Goal: Task Accomplishment & Management: Complete application form

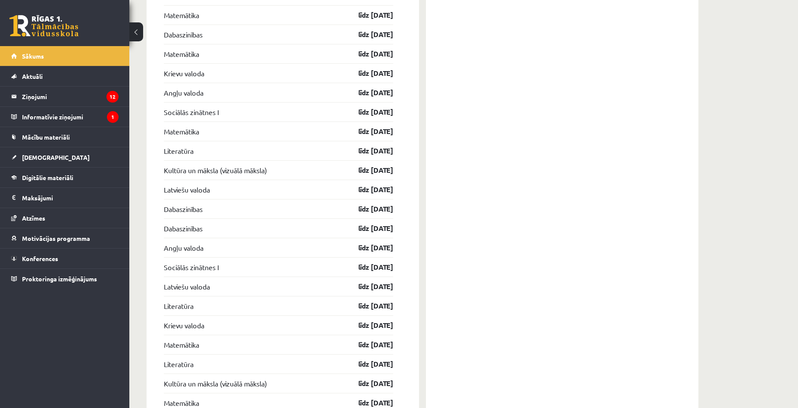
scroll to position [1164, 0]
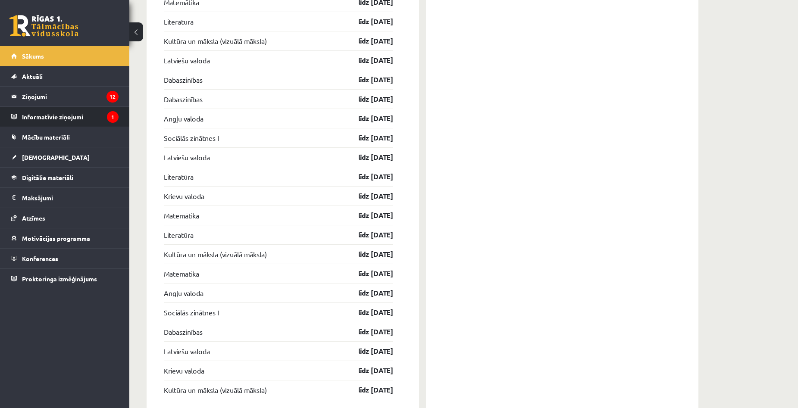
click at [51, 120] on legend "Informatīvie ziņojumi 1" at bounding box center [70, 117] width 97 height 20
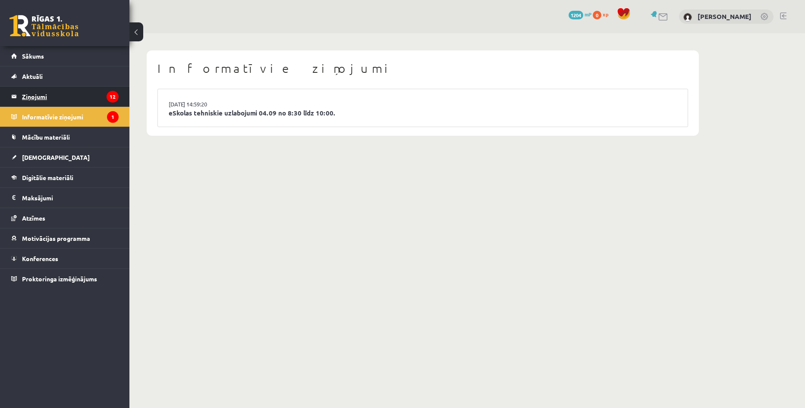
click at [25, 93] on legend "Ziņojumi 12" at bounding box center [70, 97] width 97 height 20
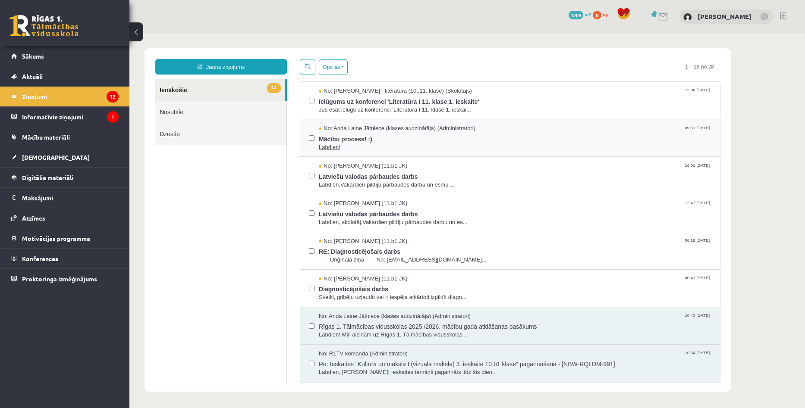
click at [354, 141] on span "Mācību process! :)" at bounding box center [515, 138] width 392 height 11
click at [339, 138] on span "Mācību process! :)" at bounding box center [515, 138] width 392 height 11
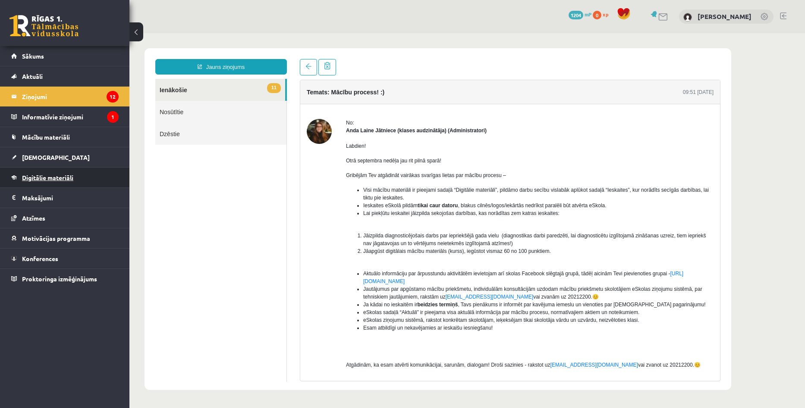
click at [30, 182] on link "Digitālie materiāli" at bounding box center [64, 178] width 107 height 20
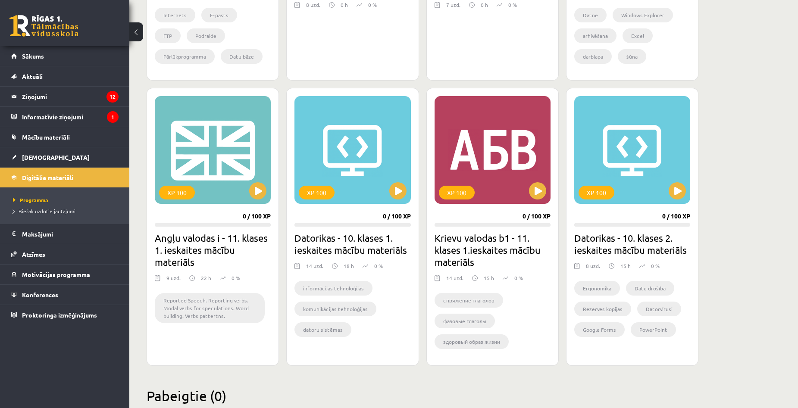
scroll to position [455, 0]
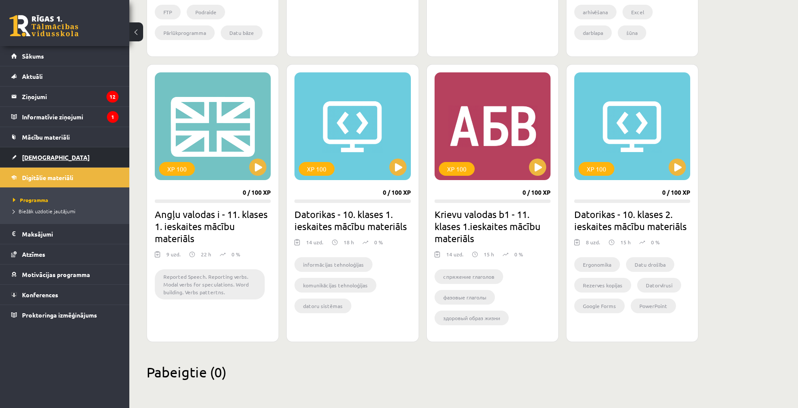
click at [38, 154] on link "[DEMOGRAPHIC_DATA]" at bounding box center [64, 157] width 107 height 20
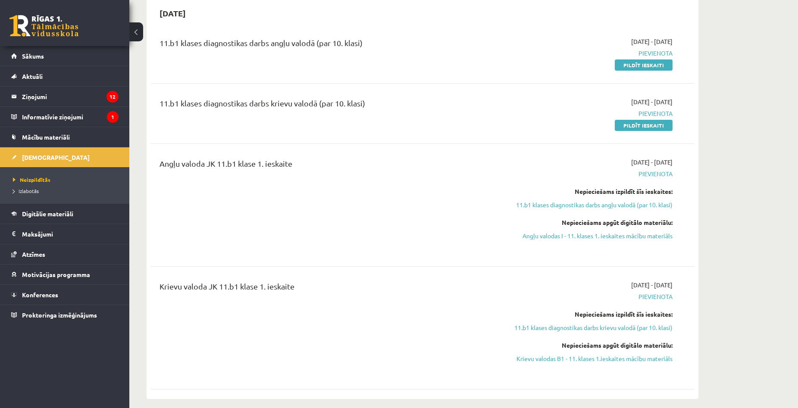
scroll to position [216, 0]
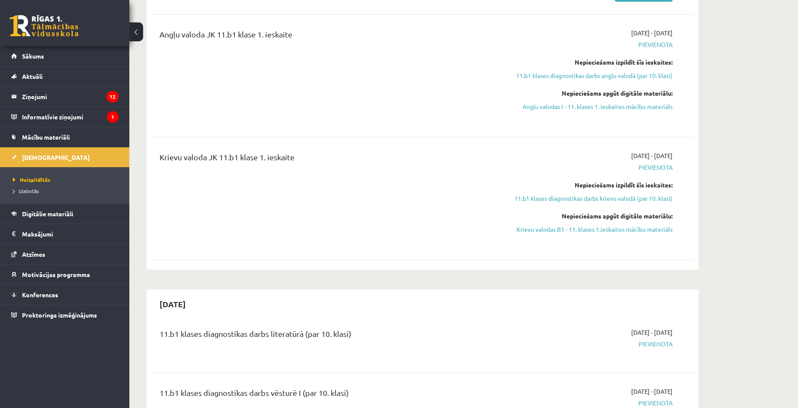
drag, startPoint x: 663, startPoint y: 157, endPoint x: 677, endPoint y: 154, distance: 14.4
click at [676, 154] on div "2025-09-01 - 2025-09-15 Pievienota Nepieciešams izpildīt šīs ieskaites: 11.b1 k…" at bounding box center [592, 198] width 176 height 95
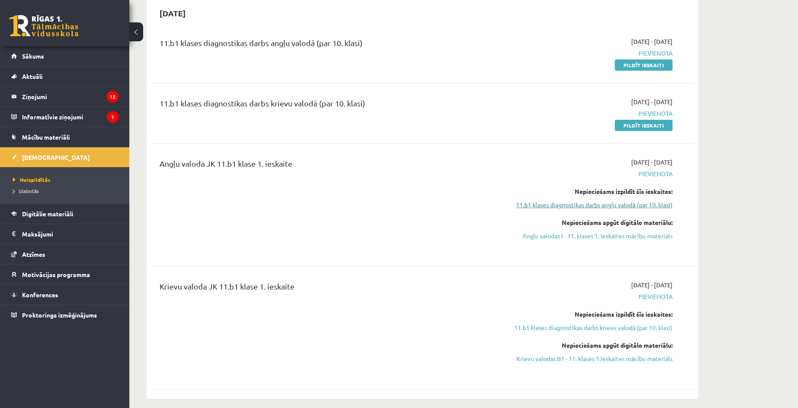
scroll to position [43, 0]
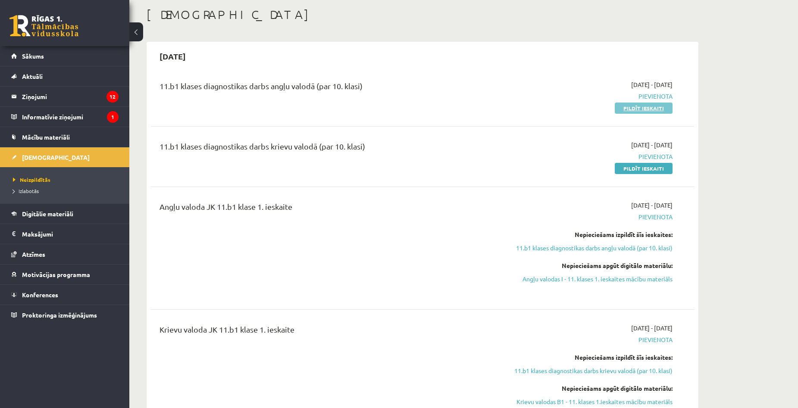
click at [633, 110] on link "Pildīt ieskaiti" at bounding box center [644, 108] width 58 height 11
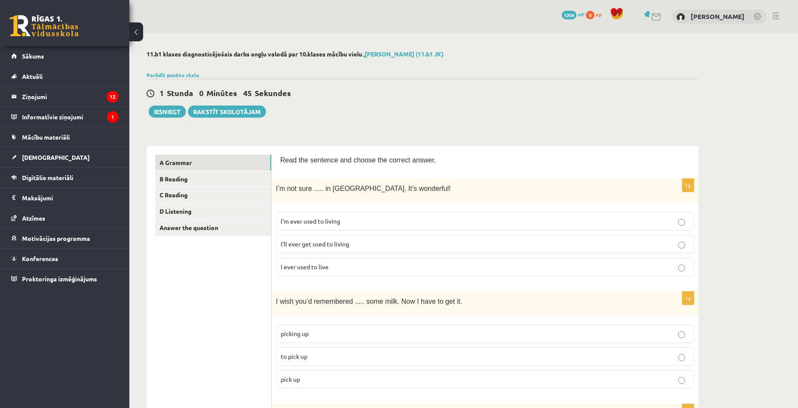
scroll to position [86, 0]
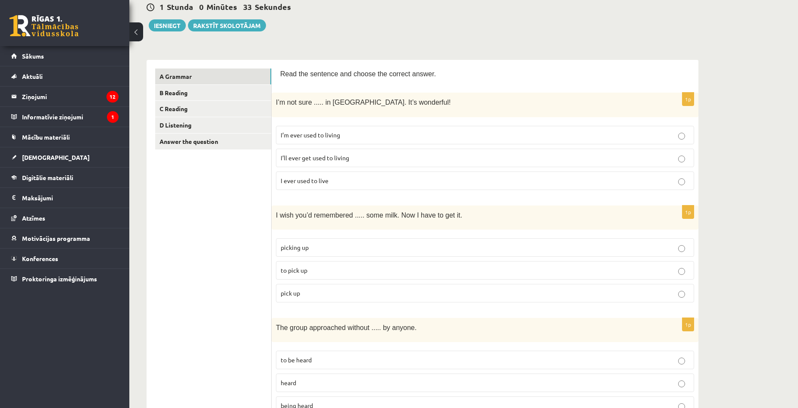
click at [318, 137] on span "I’m ever used to living" at bounding box center [311, 135] width 60 height 8
click at [404, 189] on label "I ever used to live" at bounding box center [485, 181] width 418 height 19
click at [394, 140] on label "I’m ever used to living" at bounding box center [485, 135] width 418 height 19
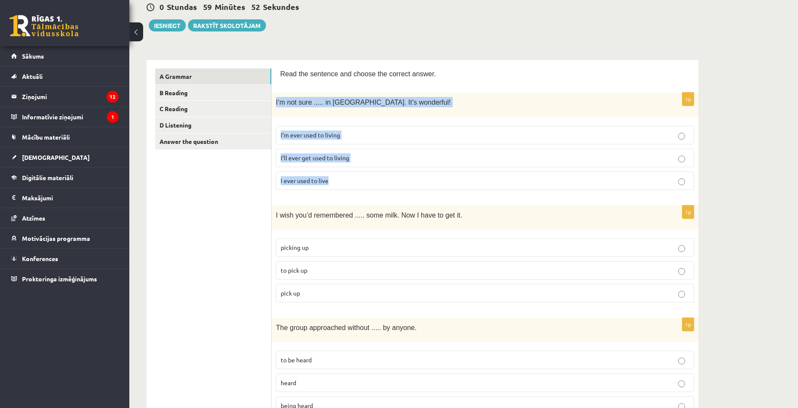
drag, startPoint x: 276, startPoint y: 100, endPoint x: 339, endPoint y: 175, distance: 97.9
click at [339, 175] on div "1p I’m not sure ..... in Paris. It’s wonderful! I’m ever used to living I’ll ev…" at bounding box center [485, 145] width 427 height 104
copy div "I’m not sure ..... in Paris. It’s wonderful! I’m ever used to living I’ll ever …"
click at [451, 149] on label "I’ll ever get used to living" at bounding box center [485, 158] width 418 height 19
click at [462, 131] on p "I’m ever used to living" at bounding box center [485, 135] width 409 height 9
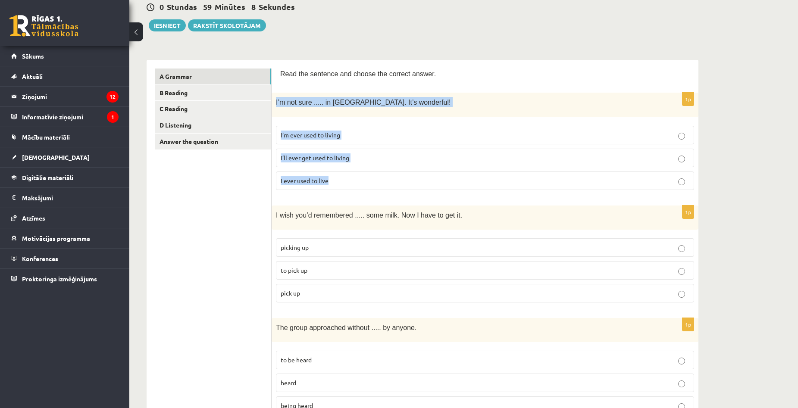
drag, startPoint x: 550, startPoint y: 165, endPoint x: 558, endPoint y: 161, distance: 8.3
click at [550, 164] on label "I’ll ever get used to living" at bounding box center [485, 158] width 418 height 19
click at [323, 157] on span "I’ll ever get used to living" at bounding box center [315, 158] width 69 height 8
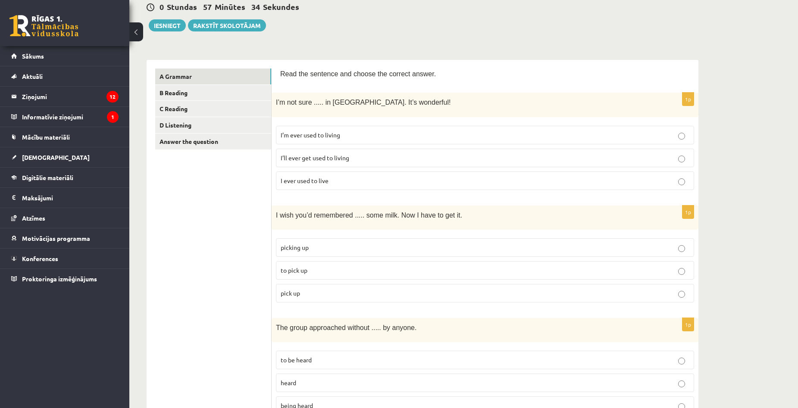
drag, startPoint x: 421, startPoint y: 213, endPoint x: 415, endPoint y: 213, distance: 5.6
click at [416, 213] on span "I wish you’d remembered ..... some milk. Now I have to get it." at bounding box center [369, 215] width 186 height 7
click at [530, 217] on p "I wish you’d remembered ..... some milk. Now I have to get it." at bounding box center [463, 215] width 375 height 10
drag, startPoint x: 276, startPoint y: 214, endPoint x: 366, endPoint y: 296, distance: 121.8
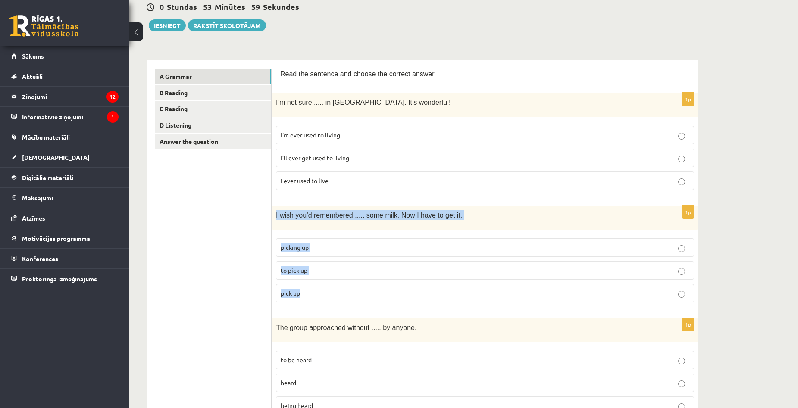
click at [366, 296] on div "1p I wish you’d remembered ..... some milk. Now I have to get it. picking up to…" at bounding box center [485, 258] width 427 height 104
copy div "I wish you’d remembered ..... some milk. Now I have to get it. picking up to pi…"
click at [377, 276] on label "to pick up" at bounding box center [485, 270] width 418 height 19
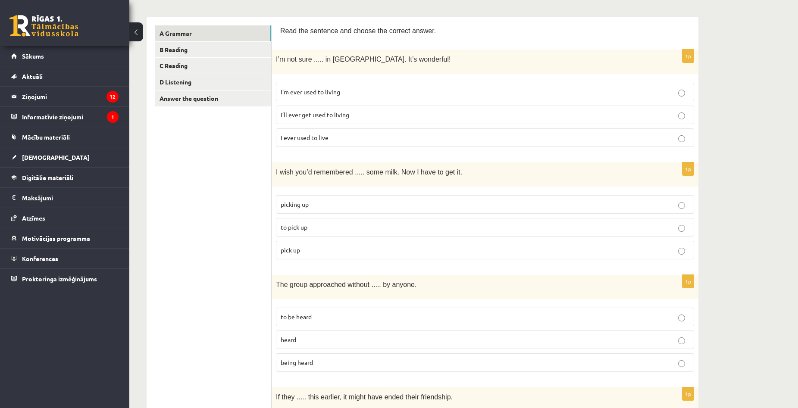
scroll to position [216, 0]
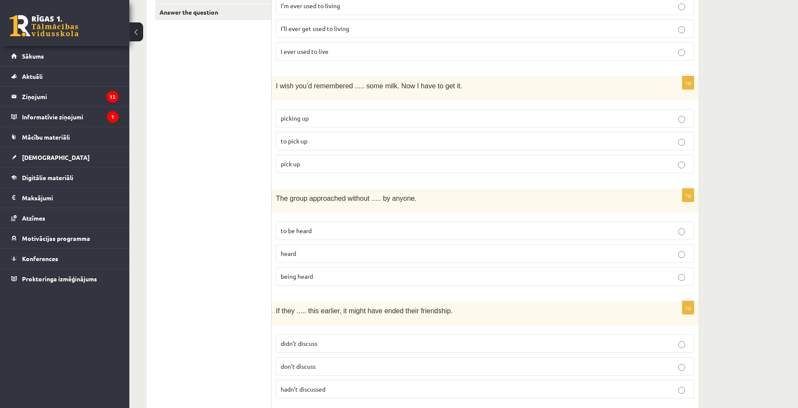
click at [320, 270] on label "being heard" at bounding box center [485, 276] width 418 height 19
drag, startPoint x: 276, startPoint y: 196, endPoint x: 378, endPoint y: 270, distance: 125.4
click at [378, 270] on div "1p The group approached without ..... by anyone. to be heard heard being heard" at bounding box center [485, 241] width 427 height 104
drag, startPoint x: 378, startPoint y: 197, endPoint x: 241, endPoint y: 184, distance: 137.7
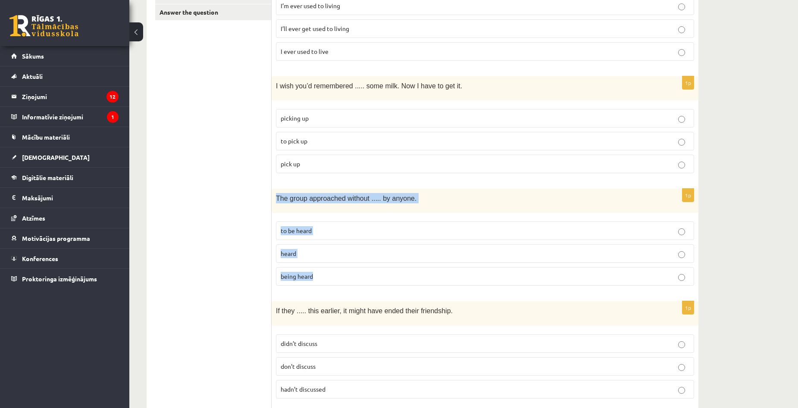
drag, startPoint x: 329, startPoint y: 251, endPoint x: 336, endPoint y: 280, distance: 30.2
click at [336, 280] on div "1p The group approached without ..... by anyone. to be heard heard being heard" at bounding box center [485, 241] width 427 height 104
copy div "The group approached without ..... by anyone. to be heard heard being heard"
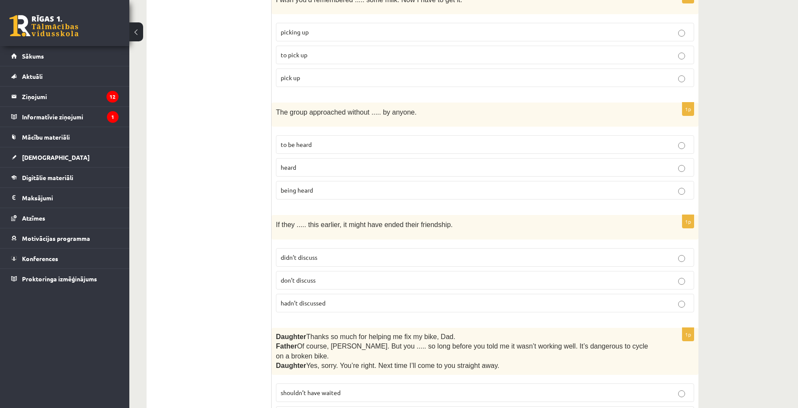
scroll to position [345, 0]
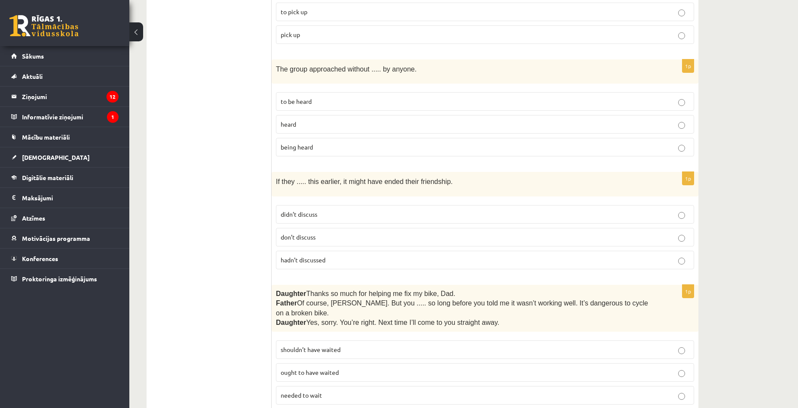
click at [587, 216] on p "didn’t discuss" at bounding box center [485, 214] width 409 height 9
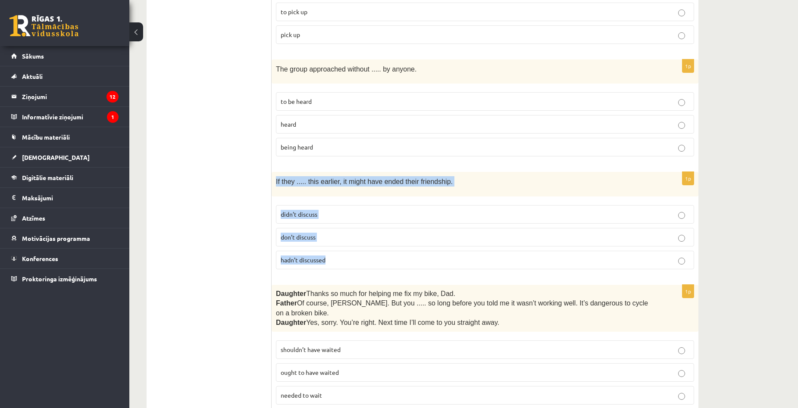
drag, startPoint x: 275, startPoint y: 182, endPoint x: 325, endPoint y: 260, distance: 93.2
click at [325, 260] on div "1p If they ..... this earlier, it might have ended their friendship. didn’t dis…" at bounding box center [485, 224] width 427 height 104
copy div "If they ..... this earlier, it might have ended their friendship. didn’t discus…"
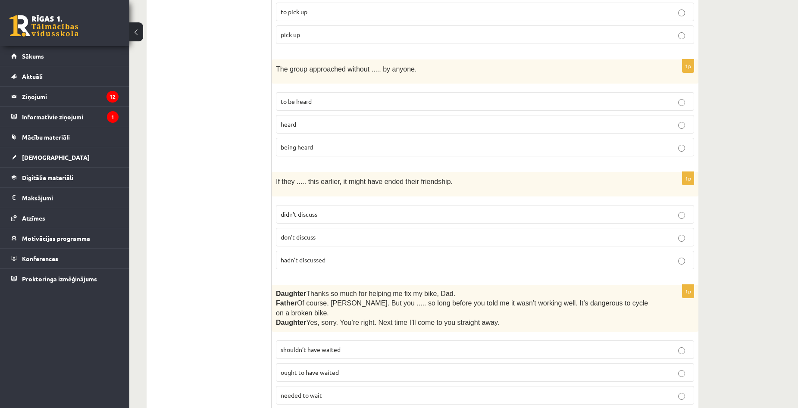
click at [344, 257] on p "hadn’t discussed" at bounding box center [485, 260] width 409 height 9
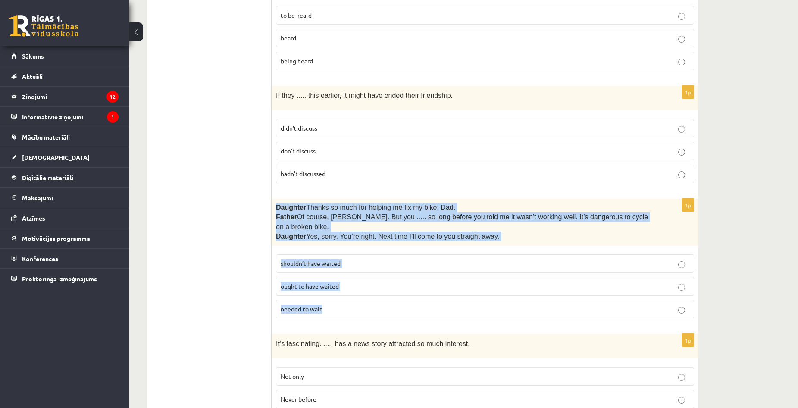
drag, startPoint x: 277, startPoint y: 205, endPoint x: 336, endPoint y: 305, distance: 116.2
click at [336, 305] on div "1p Daughter  Thanks so much for helping me fix my bike, Dad. Father  Of course,…" at bounding box center [485, 262] width 427 height 127
copy div "Daughter  Thanks so much for helping me fix my bike, Dad. Father  Of course, Be…"
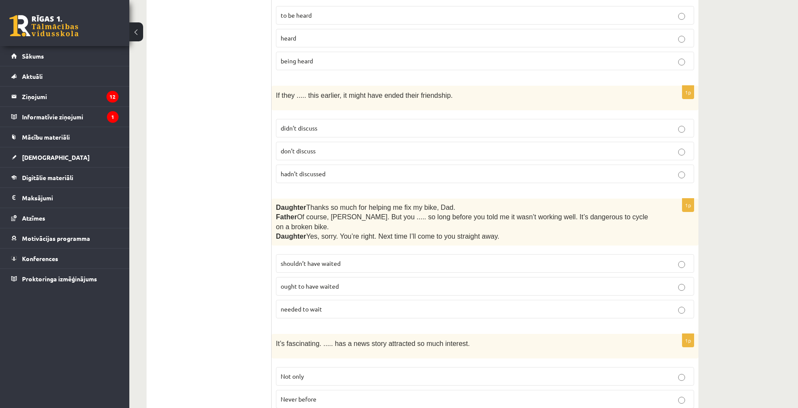
click at [360, 259] on p "shouldn’t have waited" at bounding box center [485, 263] width 409 height 9
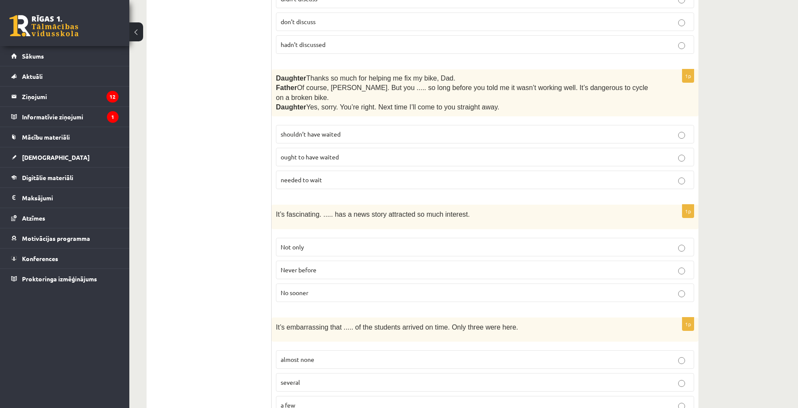
scroll to position [604, 0]
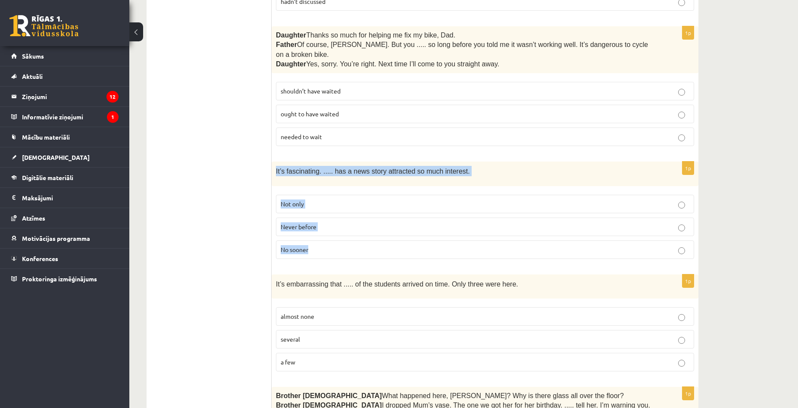
drag, startPoint x: 283, startPoint y: 166, endPoint x: 325, endPoint y: 234, distance: 79.6
click at [325, 234] on div "1p It’s fascinating. ..... has a news story attracted so much interest. Not onl…" at bounding box center [485, 214] width 427 height 104
copy div "It’s fascinating. ..... has a news story attracted so much interest. Not only N…"
click at [348, 220] on label "Never before" at bounding box center [485, 227] width 418 height 19
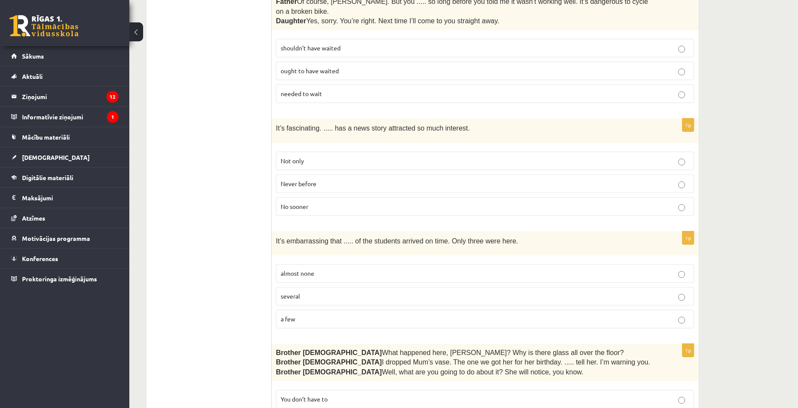
scroll to position [690, 0]
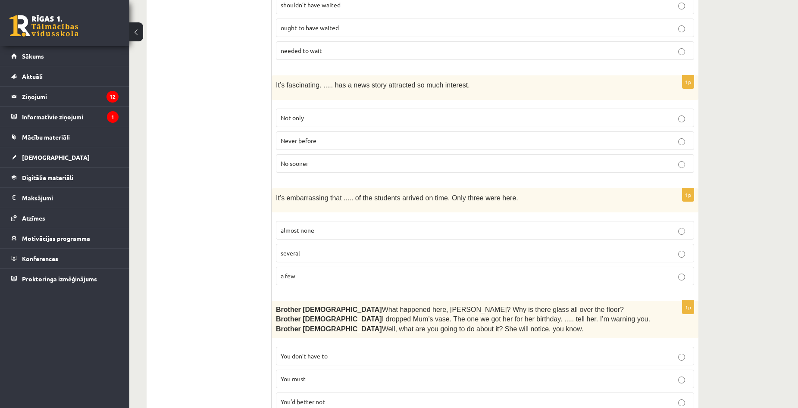
click at [316, 227] on label "almost none" at bounding box center [485, 230] width 418 height 19
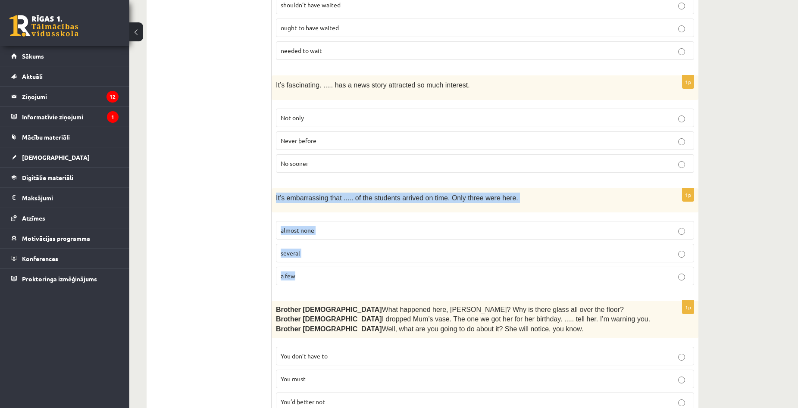
drag, startPoint x: 276, startPoint y: 183, endPoint x: 307, endPoint y: 257, distance: 80.6
click at [307, 257] on div "1p It’s embarrassing that ..... of the students arrived on time. Only three wer…" at bounding box center [485, 240] width 427 height 104
copy div "It’s embarrassing that ..... of the students arrived on time. Only three were h…"
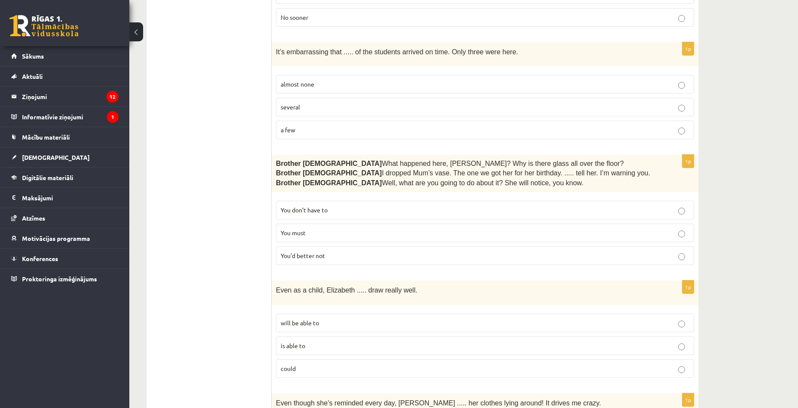
scroll to position [879, 0]
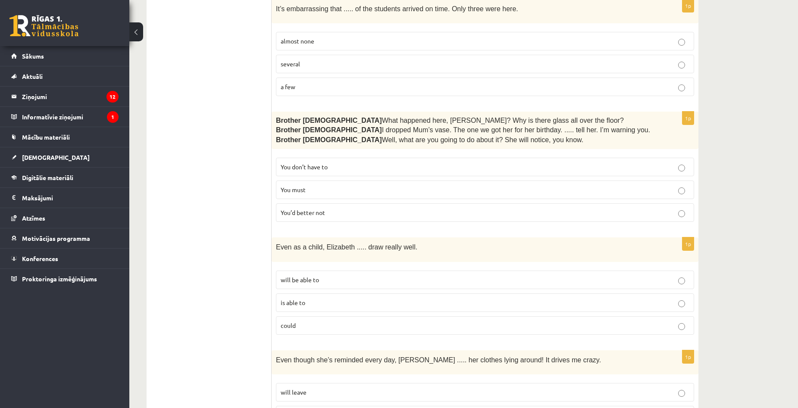
click at [304, 209] on span "You’d better not" at bounding box center [303, 213] width 44 height 8
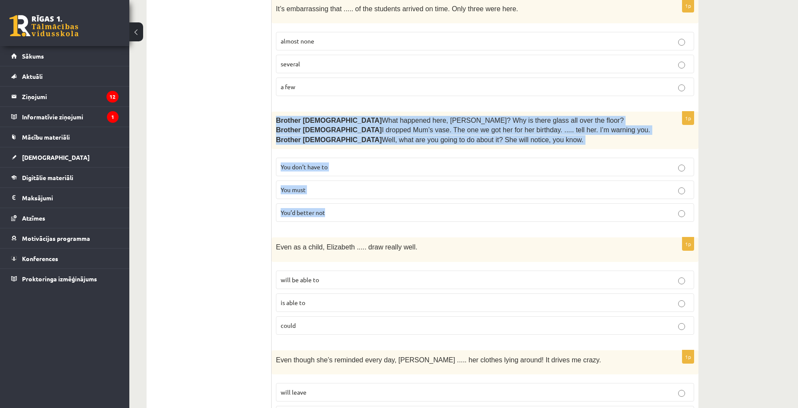
drag, startPoint x: 273, startPoint y: 105, endPoint x: 353, endPoint y: 199, distance: 123.6
click at [353, 199] on div "1p Brother 1  What happened here, Zak? Why is there glass all over the floor? B…" at bounding box center [485, 170] width 427 height 117
copy div "Brother 1  What happened here, Zak? Why is there glass all over the floor? Brot…"
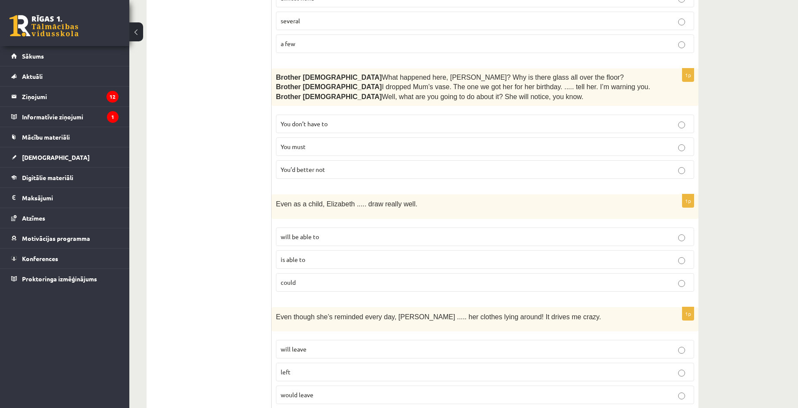
scroll to position [965, 0]
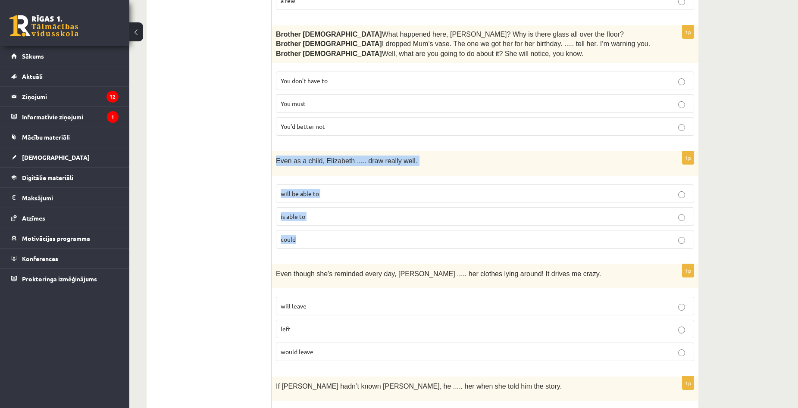
drag, startPoint x: 273, startPoint y: 147, endPoint x: 320, endPoint y: 241, distance: 104.9
click at [320, 241] on div "1p Even as a child, Elizabeth ..... draw really well. will be able to is able t…" at bounding box center [485, 203] width 427 height 104
copy div "Even as a child, Elizabeth ..... draw really well. will be able to is able to c…"
click at [421, 243] on div "1p Even as a child, Elizabeth ..... draw really well. will be able to is able t…" at bounding box center [485, 203] width 427 height 104
click at [417, 236] on label "could" at bounding box center [485, 239] width 418 height 19
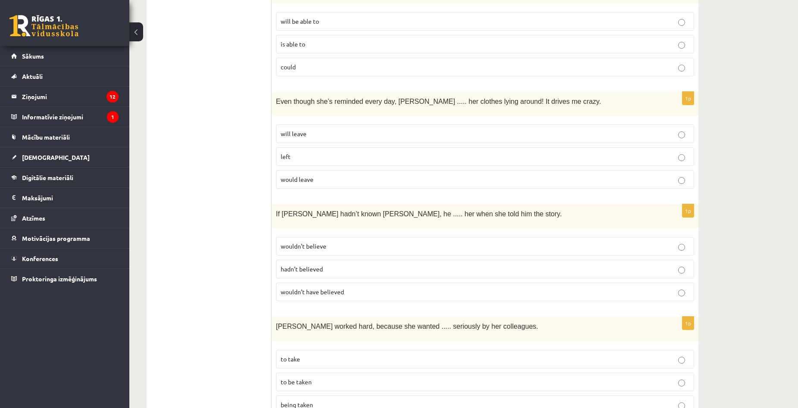
scroll to position [1181, 0]
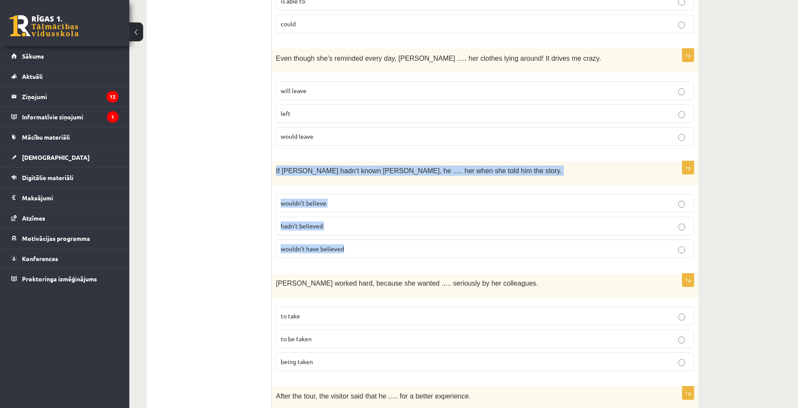
drag, startPoint x: 276, startPoint y: 157, endPoint x: 349, endPoint y: 235, distance: 107.1
click at [349, 235] on div "1p If Tom hadn’t known Mariam, he ..... her when she told him the story. wouldn…" at bounding box center [485, 213] width 427 height 104
copy div "If Tom hadn’t known Mariam, he ..... her when she told him the story. wouldn’t …"
click at [407, 244] on p "wouldn’t have believed" at bounding box center [485, 248] width 409 height 9
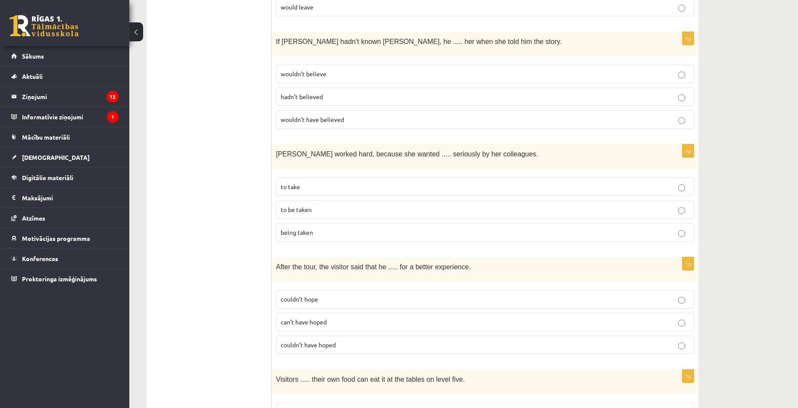
scroll to position [1354, 0]
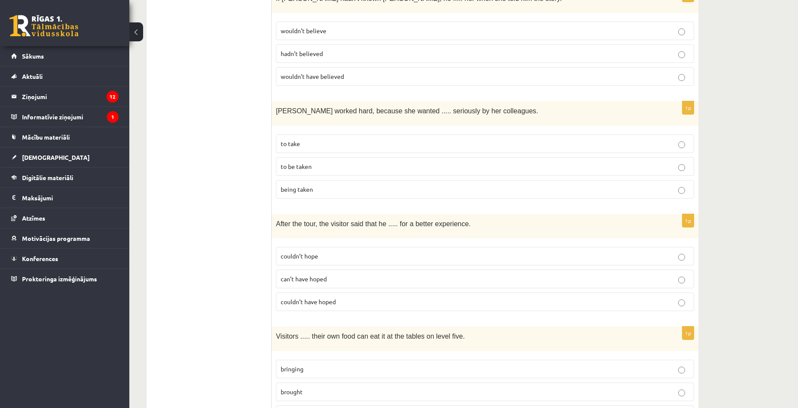
click at [319, 185] on p "being taken" at bounding box center [485, 189] width 409 height 9
drag, startPoint x: 270, startPoint y: 98, endPoint x: 345, endPoint y: 144, distance: 88.3
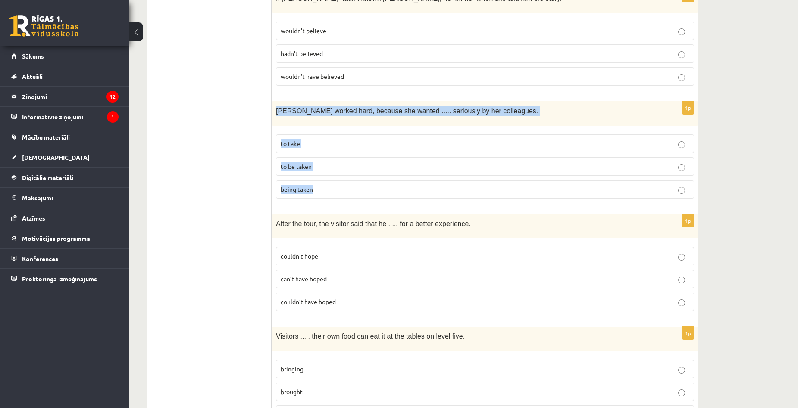
drag, startPoint x: 276, startPoint y: 99, endPoint x: 338, endPoint y: 182, distance: 104.7
click at [338, 182] on div "1p Emma worked hard, because she wanted ..... seriously by her colleagues. to t…" at bounding box center [485, 153] width 427 height 104
click at [371, 162] on p "to be taken" at bounding box center [485, 166] width 409 height 9
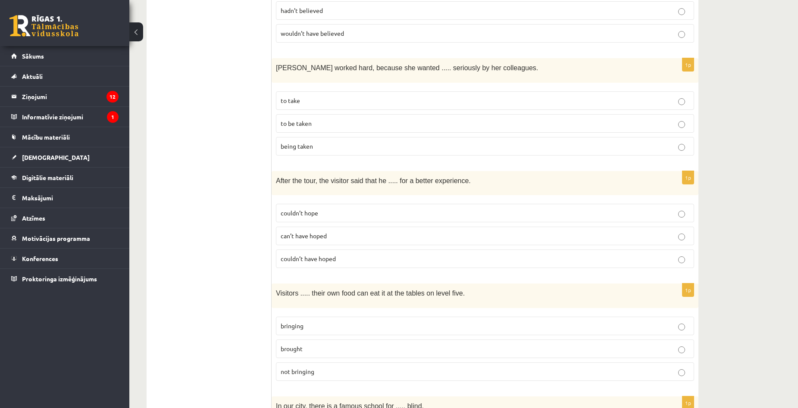
scroll to position [1440, 0]
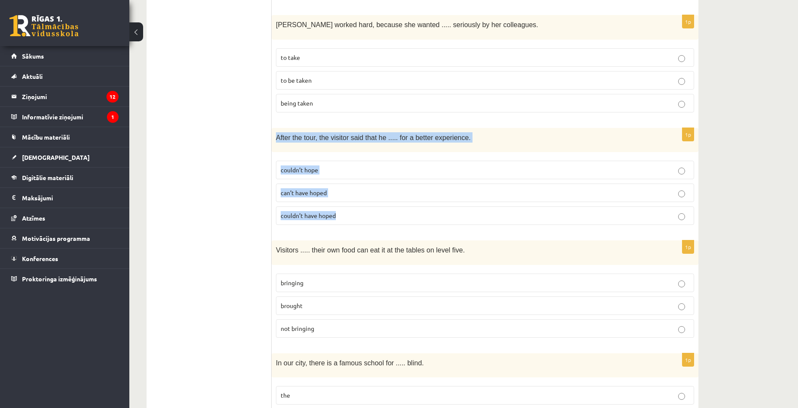
drag, startPoint x: 276, startPoint y: 124, endPoint x: 338, endPoint y: 202, distance: 100.0
click at [338, 202] on div "1p After the tour, the visitor said that he ..... for a better experience. coul…" at bounding box center [485, 180] width 427 height 104
click at [365, 207] on label "couldn’t have hoped" at bounding box center [485, 216] width 418 height 19
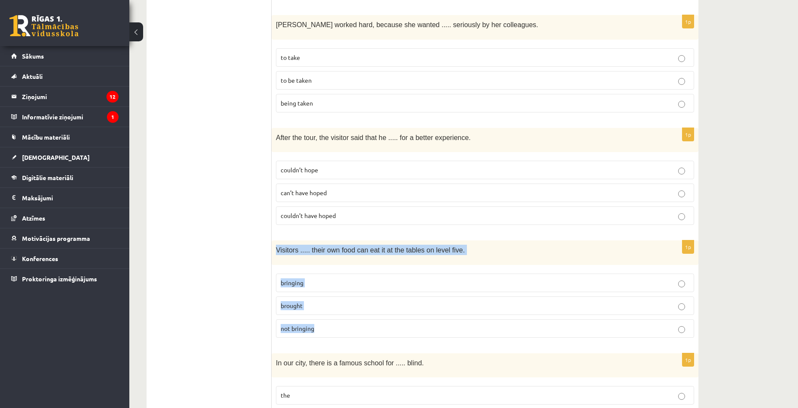
drag, startPoint x: 276, startPoint y: 234, endPoint x: 337, endPoint y: 322, distance: 107.3
click at [337, 322] on div "1p Visitors ..... their own food can eat it at the tables on level five. bringi…" at bounding box center [485, 293] width 427 height 104
click at [349, 279] on fieldset "bringing brought not bringing" at bounding box center [485, 305] width 418 height 71
click at [308, 277] on label "bringing" at bounding box center [485, 283] width 418 height 19
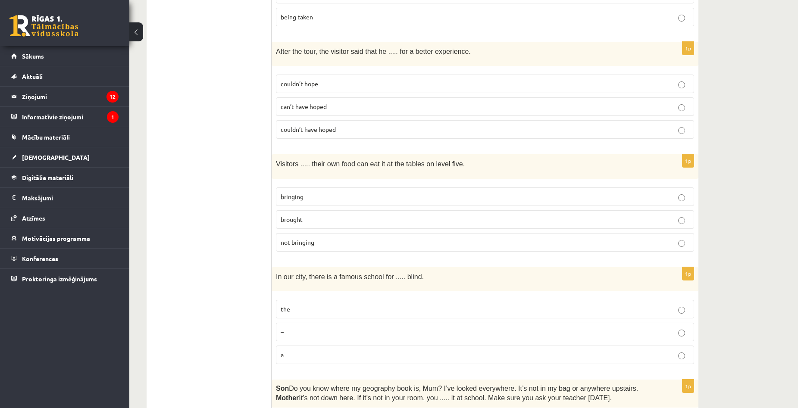
scroll to position [1612, 0]
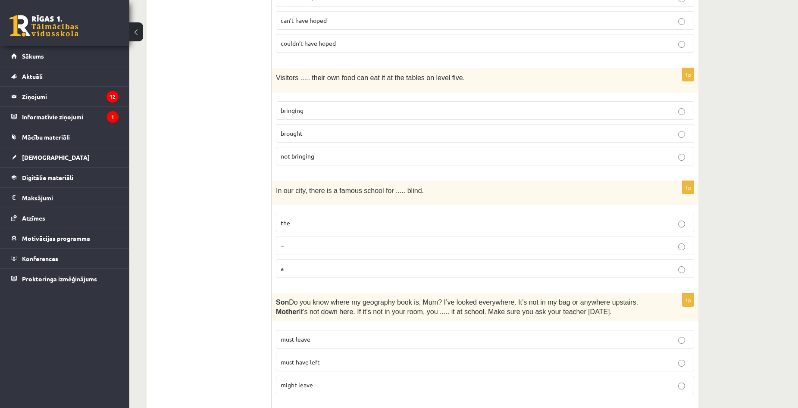
click at [288, 219] on span "the" at bounding box center [285, 223] width 9 height 8
drag, startPoint x: 276, startPoint y: 176, endPoint x: 317, endPoint y: 251, distance: 84.9
click at [317, 251] on div "1p In our city, there is a famous school for ..... blind. the – a" at bounding box center [485, 233] width 427 height 104
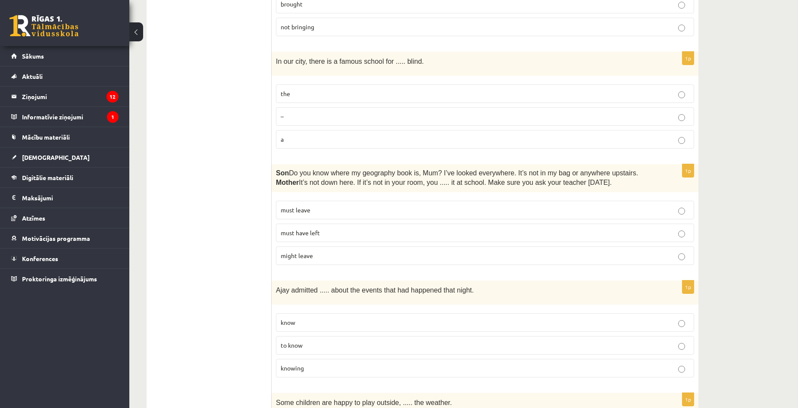
click at [339, 224] on label "must have left" at bounding box center [485, 233] width 418 height 19
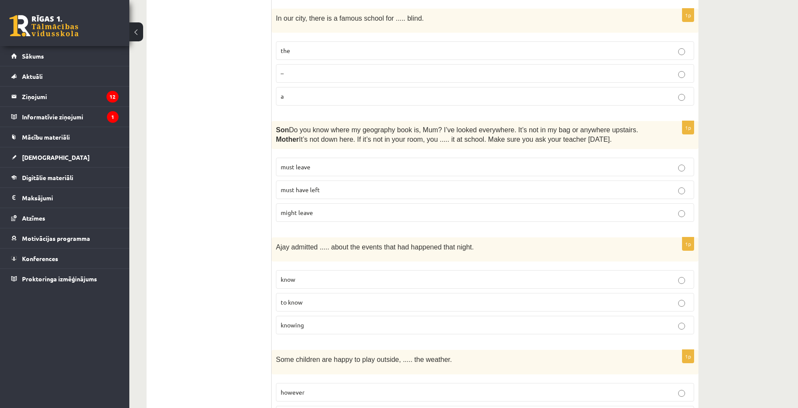
scroll to position [1828, 0]
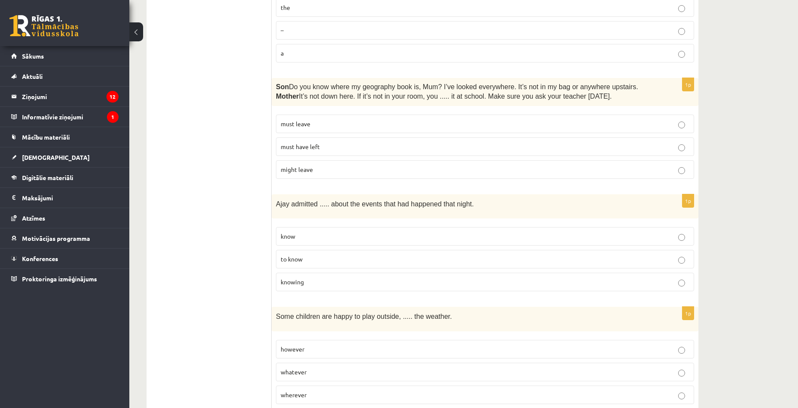
click at [306, 278] on p "knowing" at bounding box center [485, 282] width 409 height 9
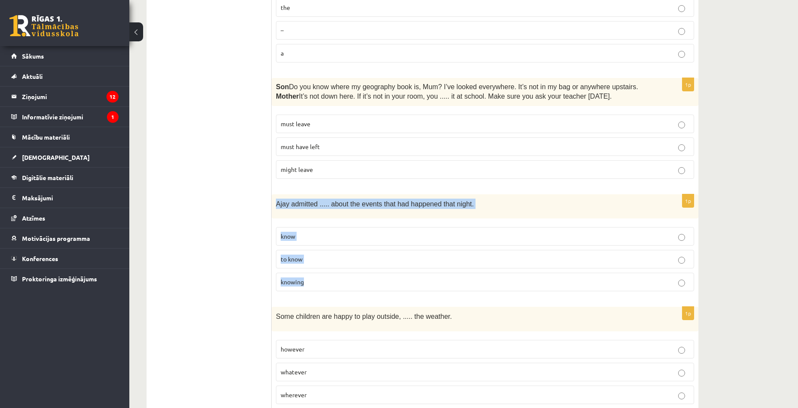
drag, startPoint x: 276, startPoint y: 189, endPoint x: 326, endPoint y: 256, distance: 83.6
click at [326, 256] on div "1p Ajay admitted ..... about the events that had happened that night. know to k…" at bounding box center [485, 246] width 427 height 104
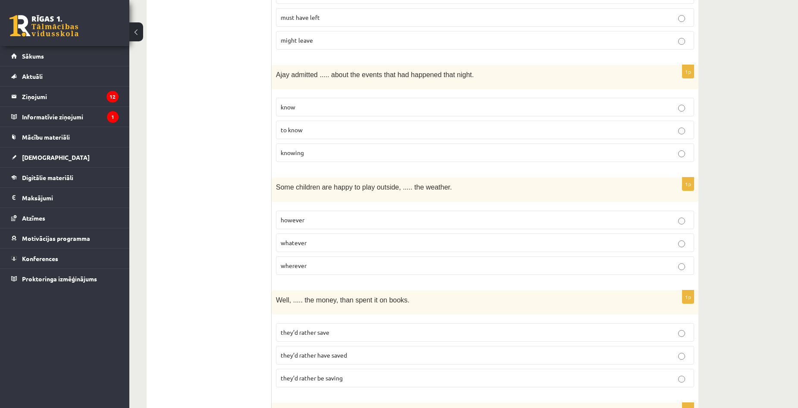
click at [338, 238] on p "whatever" at bounding box center [485, 242] width 409 height 9
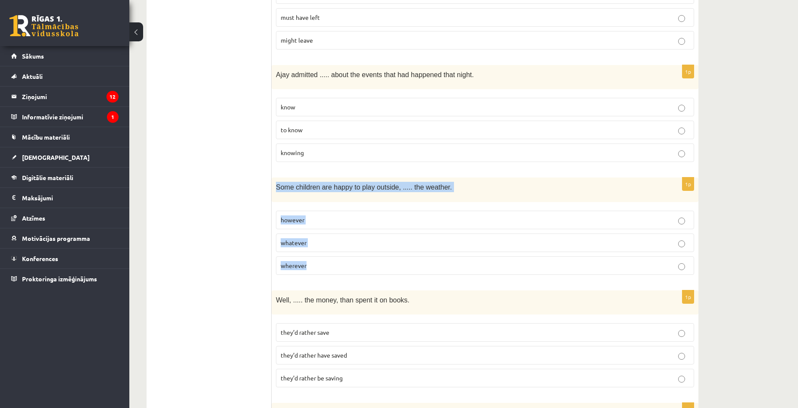
drag, startPoint x: 277, startPoint y: 171, endPoint x: 334, endPoint y: 241, distance: 90.7
click at [334, 241] on div "1p Some children are happy to play outside, ..... the weather. however whatever…" at bounding box center [485, 230] width 427 height 104
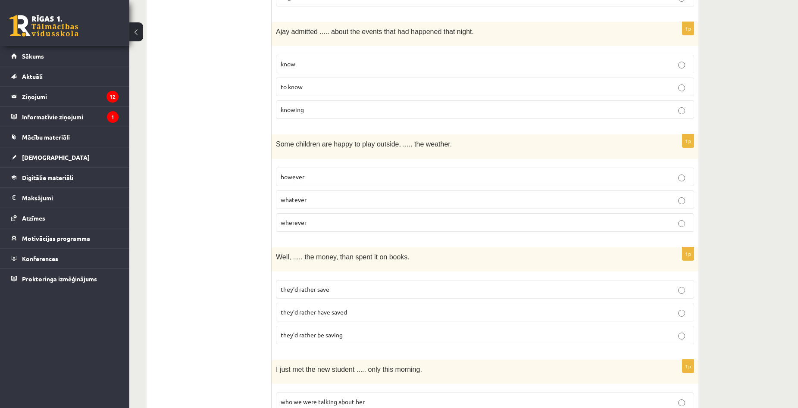
scroll to position [2065, 0]
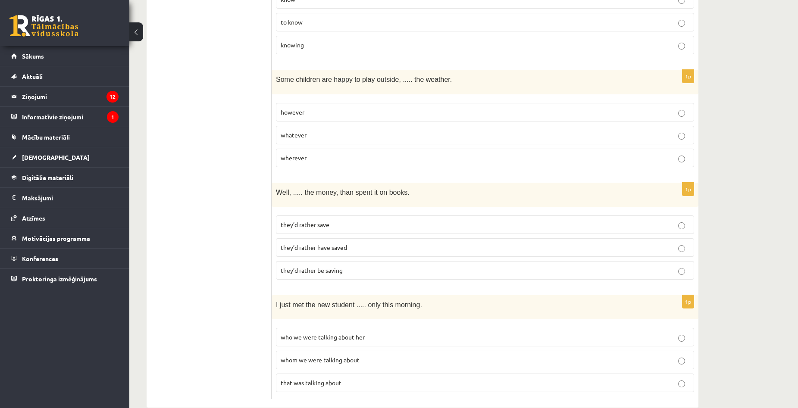
click at [323, 220] on p "they’d rather save" at bounding box center [485, 224] width 409 height 9
click at [317, 356] on span "whom we were talking about" at bounding box center [320, 360] width 79 height 8
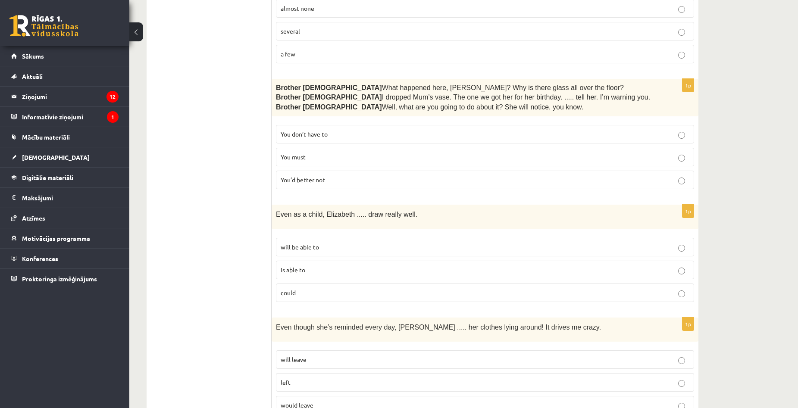
scroll to position [0, 0]
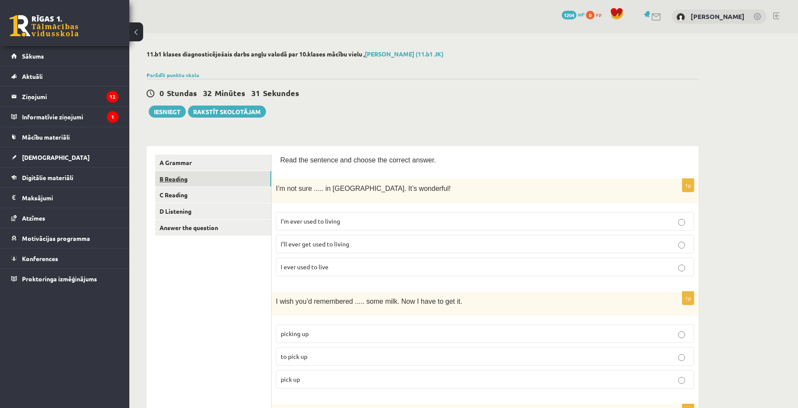
click at [200, 179] on link "B Reading" at bounding box center [213, 179] width 116 height 16
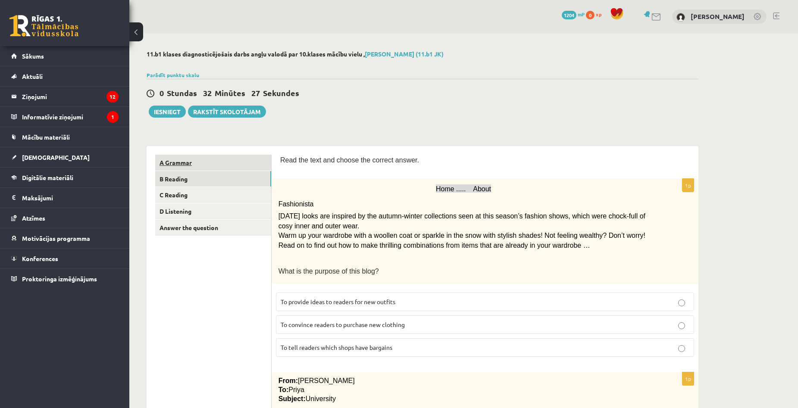
click at [237, 166] on link "A Grammar" at bounding box center [213, 163] width 116 height 16
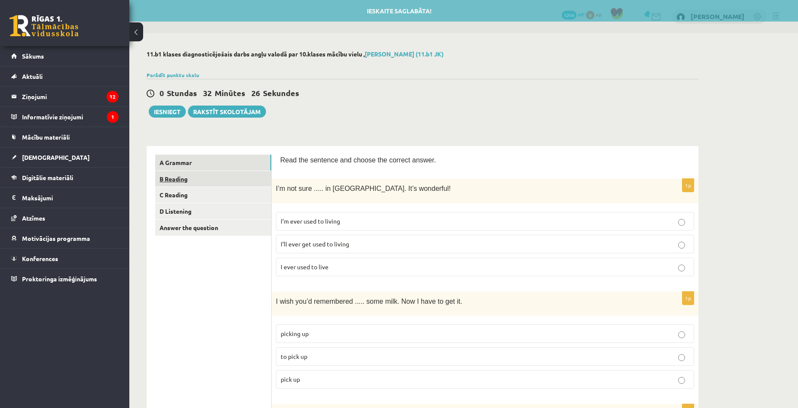
click at [219, 180] on link "B Reading" at bounding box center [213, 179] width 116 height 16
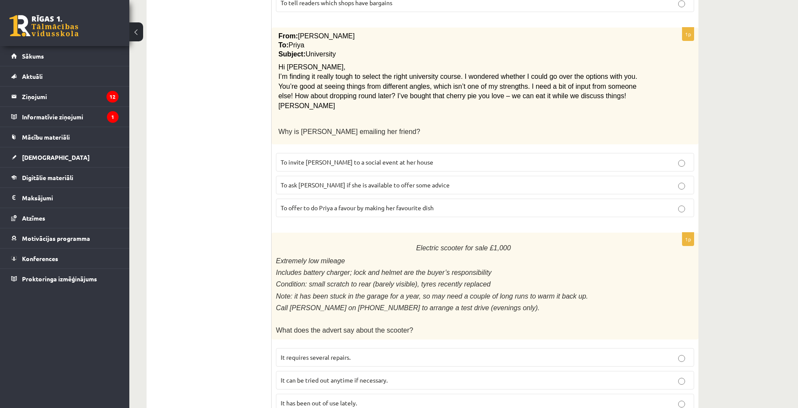
scroll to position [86, 0]
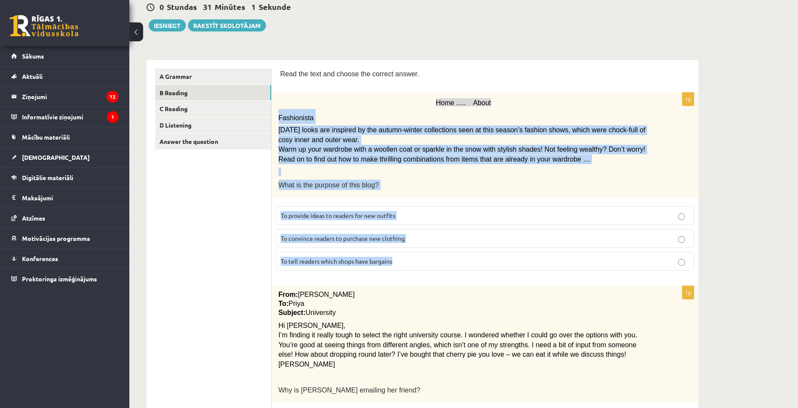
drag, startPoint x: 277, startPoint y: 118, endPoint x: 422, endPoint y: 253, distance: 198.0
click at [422, 253] on div "1p Home ..... About Fashionista Today’s looks are inspired by the autumn-winter…" at bounding box center [485, 185] width 427 height 185
click at [568, 160] on p "Warm up your wardrobe with a woollen coat or sparkle in the snow with stylish s…" at bounding box center [464, 154] width 370 height 19
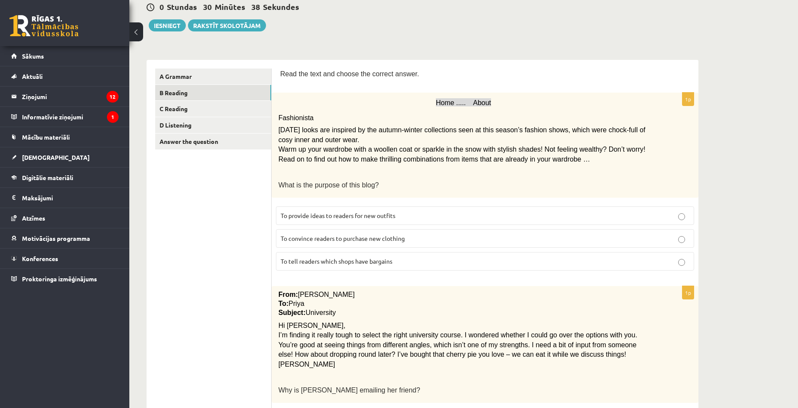
click at [379, 213] on span "To provide ideas to readers for new outfits" at bounding box center [338, 216] width 115 height 8
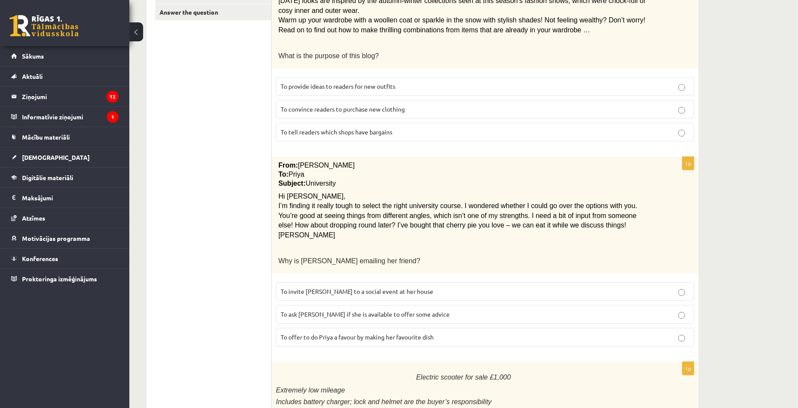
scroll to position [302, 0]
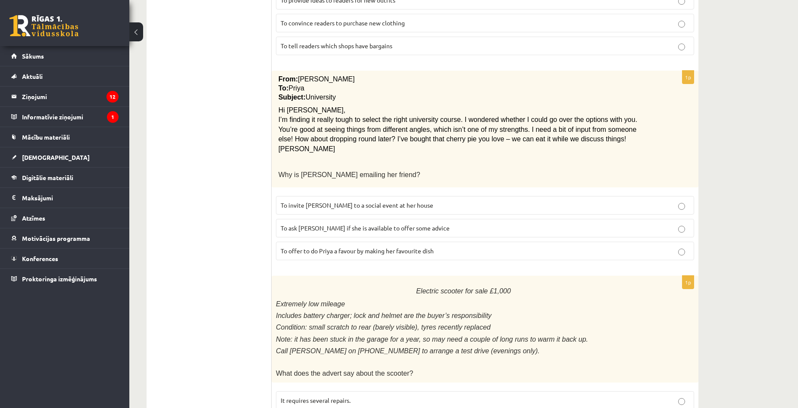
click at [325, 229] on span "To ask Priya if she is available to offer some advice" at bounding box center [365, 228] width 169 height 8
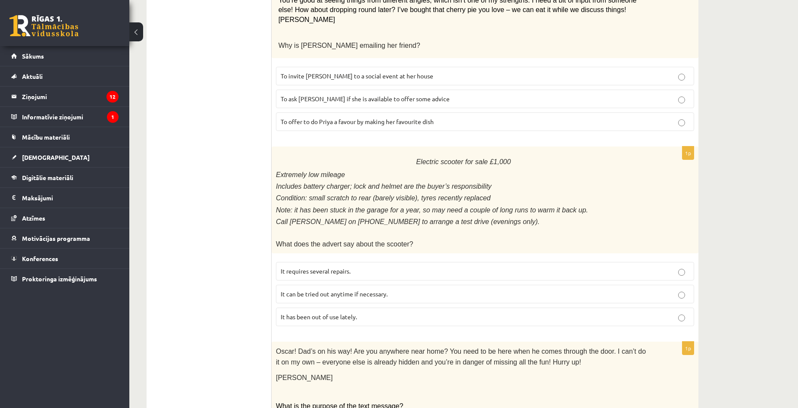
scroll to position [474, 0]
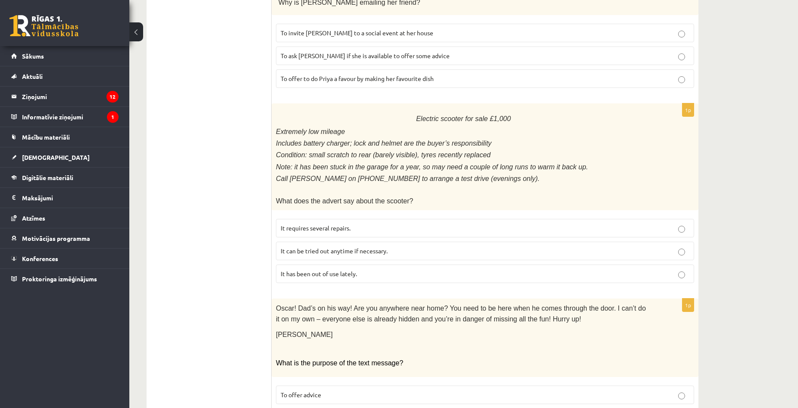
click at [296, 270] on span "It has been out of use lately." at bounding box center [319, 274] width 76 height 8
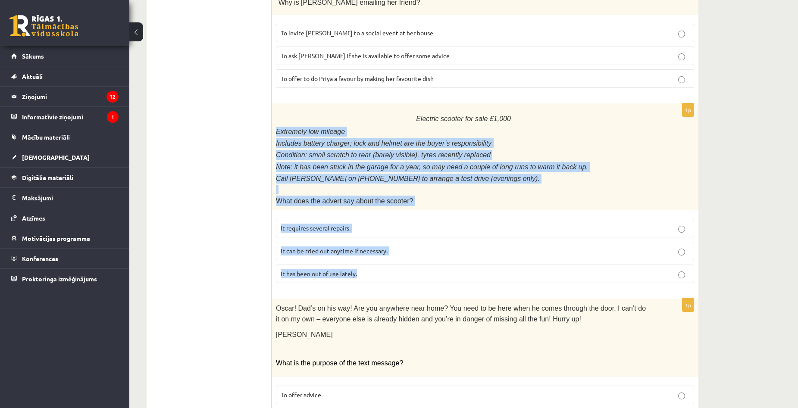
drag, startPoint x: 275, startPoint y: 132, endPoint x: 371, endPoint y: 270, distance: 169.1
click at [371, 270] on div "1p Electric scooter for sale £1,000 Extremely low mileage Includes battery char…" at bounding box center [485, 196] width 427 height 187
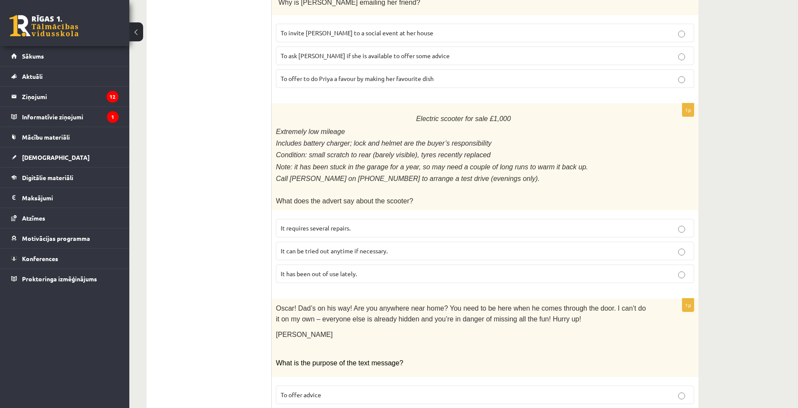
click at [217, 216] on ul "A Grammar B Reading C Reading D Listening Answer the question" at bounding box center [213, 254] width 116 height 1149
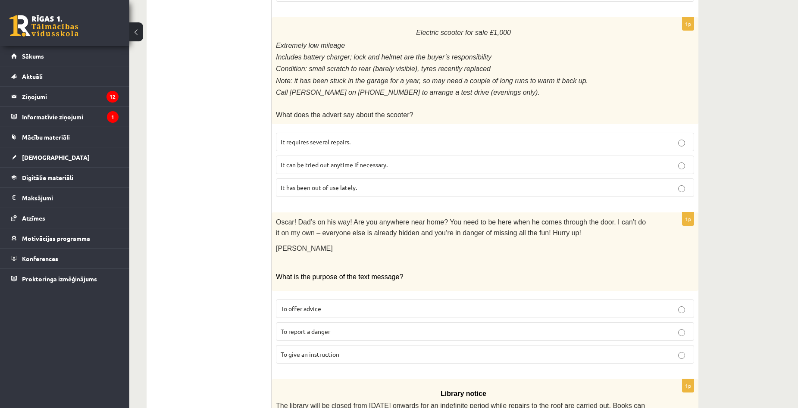
scroll to position [647, 0]
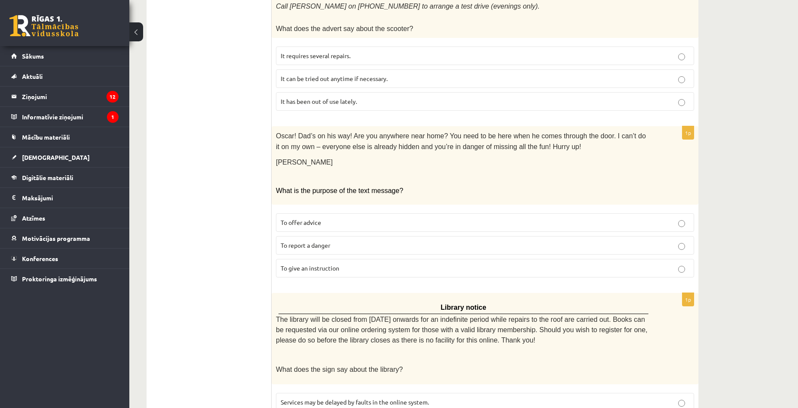
click at [304, 264] on span "To give an instruction" at bounding box center [310, 268] width 59 height 8
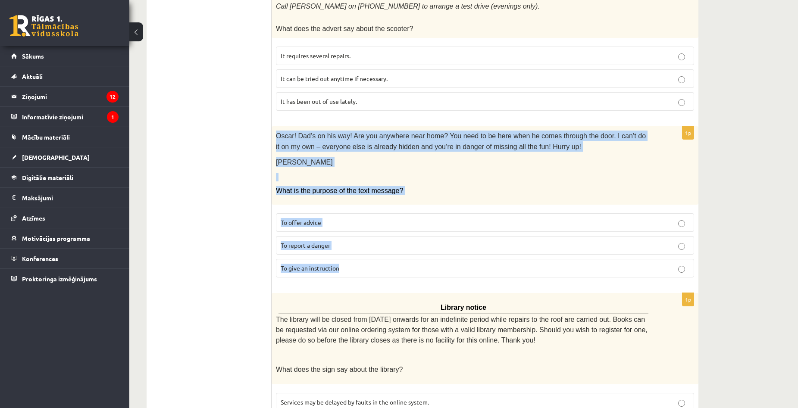
drag, startPoint x: 277, startPoint y: 128, endPoint x: 358, endPoint y: 249, distance: 146.0
click at [359, 259] on div "1p Oscar! Dad’s on his way! Are you anywhere near home? You need to be here whe…" at bounding box center [485, 205] width 427 height 158
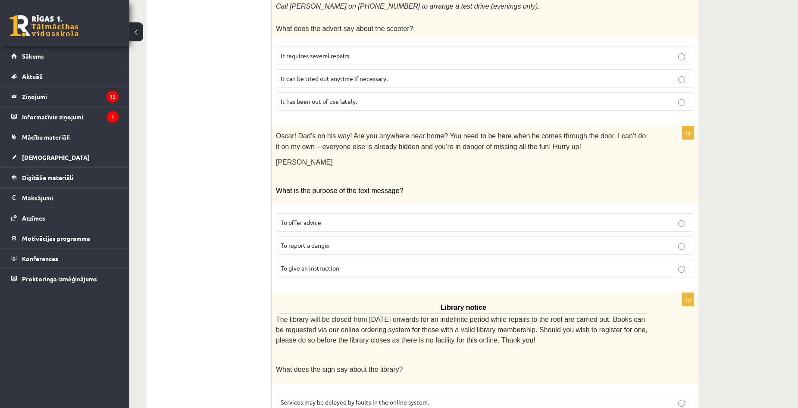
click at [229, 141] on ul "A Grammar B Reading C Reading D Listening Answer the question" at bounding box center [213, 82] width 116 height 1149
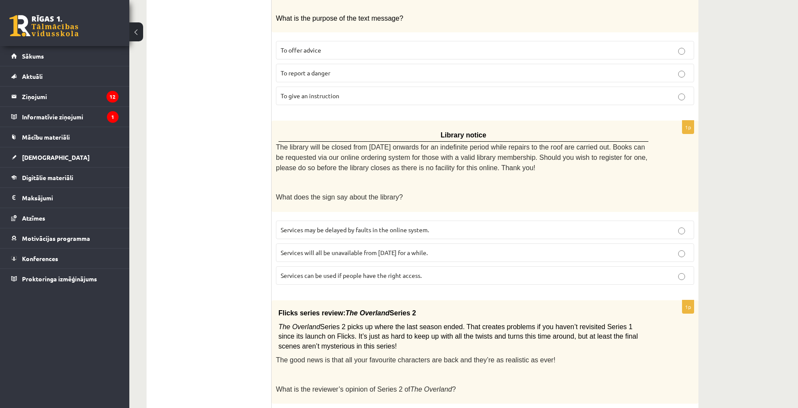
scroll to position [862, 0]
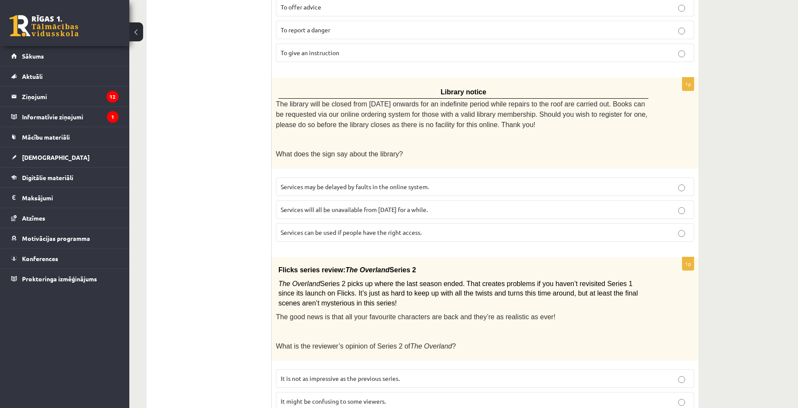
click at [323, 208] on label "Services will all be unavailable from Monday for a while." at bounding box center [485, 210] width 418 height 19
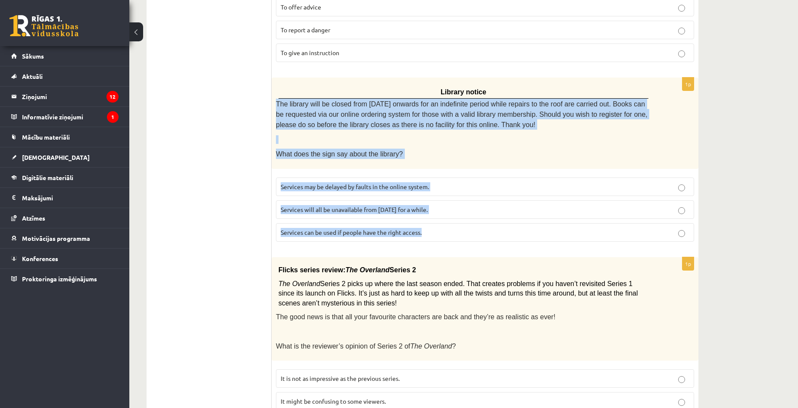
drag, startPoint x: 275, startPoint y: 96, endPoint x: 452, endPoint y: 219, distance: 215.6
click at [452, 219] on div "1p Library notice The library will be closed from Monday onwards for an indefin…" at bounding box center [485, 163] width 427 height 171
click at [451, 231] on label "Services can be used if people have the right access." at bounding box center [485, 232] width 418 height 19
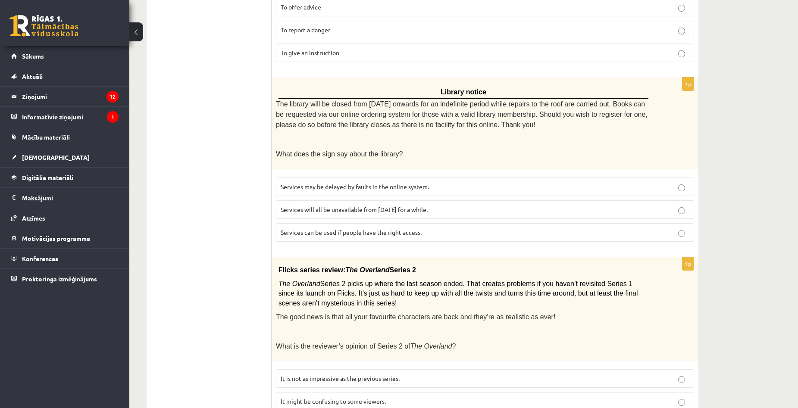
scroll to position [910, 0]
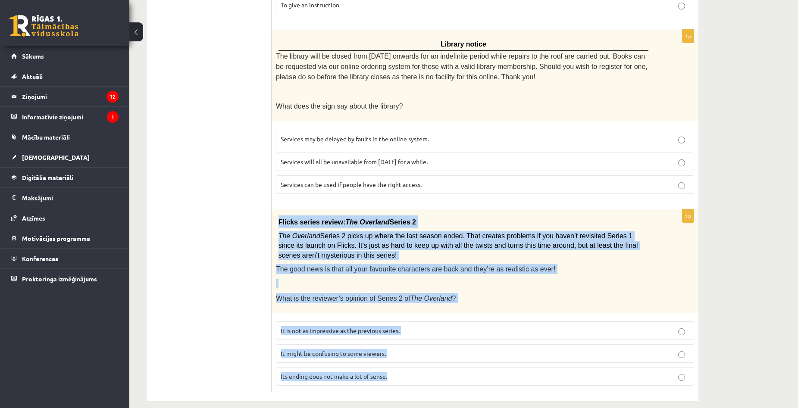
drag, startPoint x: 275, startPoint y: 210, endPoint x: 471, endPoint y: 375, distance: 256.4
click at [471, 375] on div "1p Flicks series review: The Overland Series 2 The Overland Series 2 picks up w…" at bounding box center [485, 302] width 427 height 184
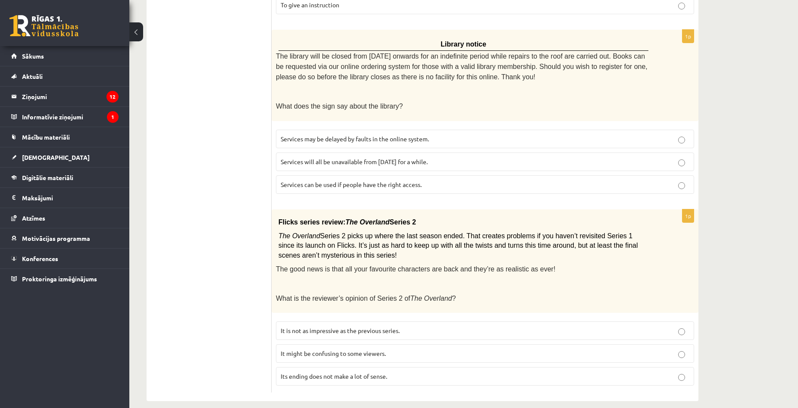
click at [322, 349] on p "It might be confusing to some viewers." at bounding box center [485, 353] width 409 height 9
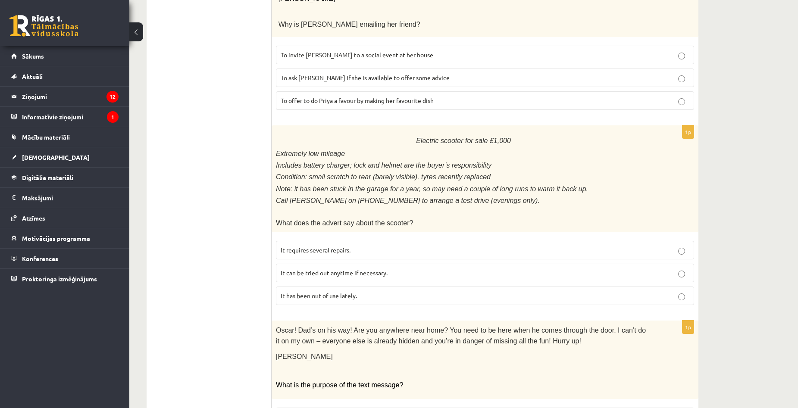
scroll to position [0, 0]
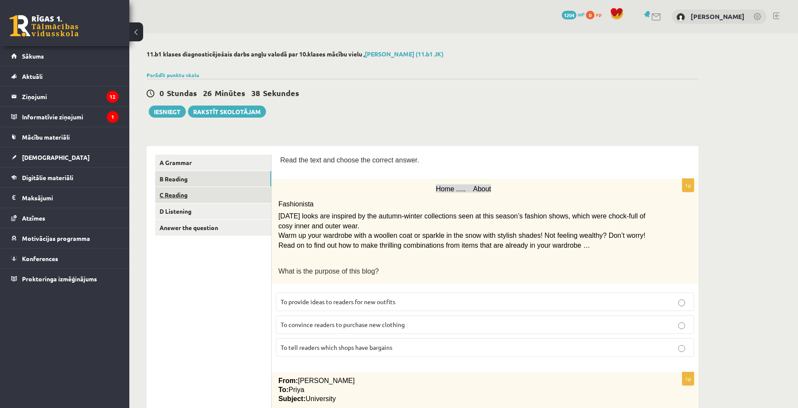
click at [207, 199] on link "C Reading" at bounding box center [213, 195] width 116 height 16
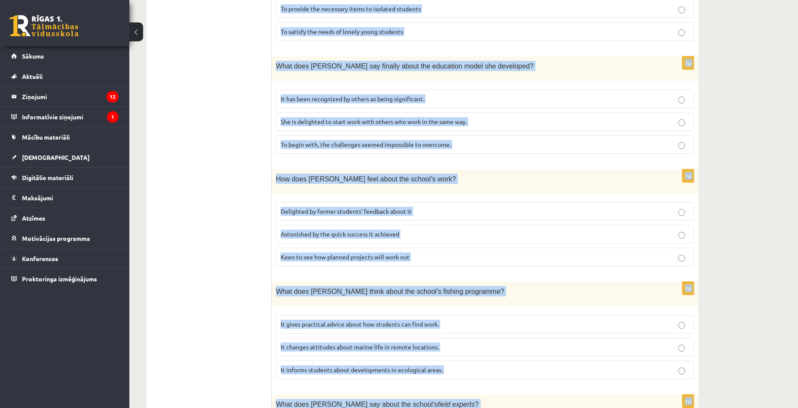
scroll to position [721, 0]
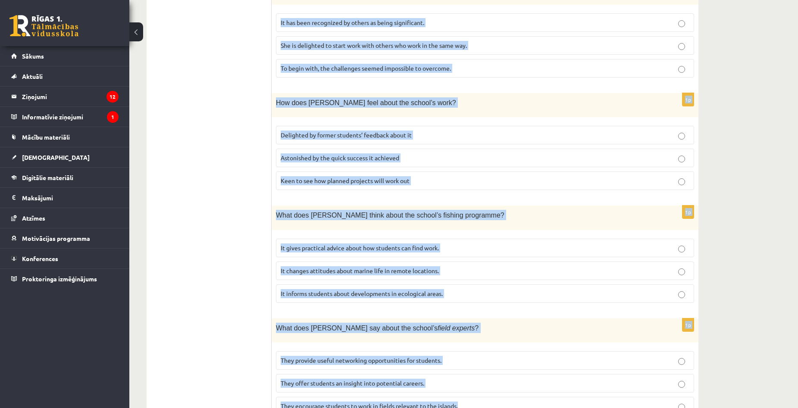
drag, startPoint x: 279, startPoint y: 73, endPoint x: 476, endPoint y: 417, distance: 397.1
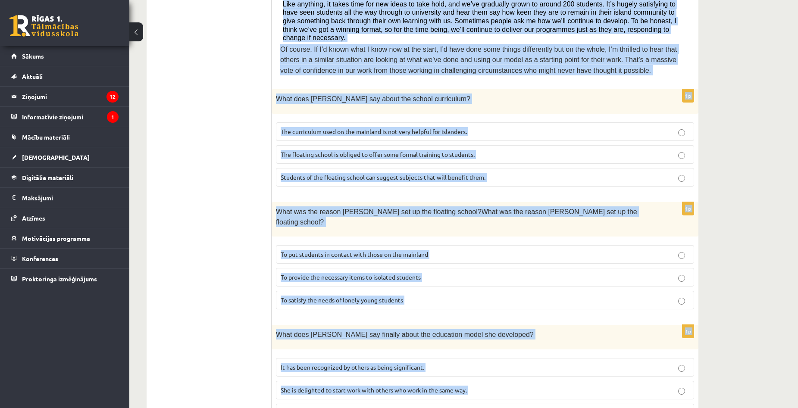
scroll to position [247, 0]
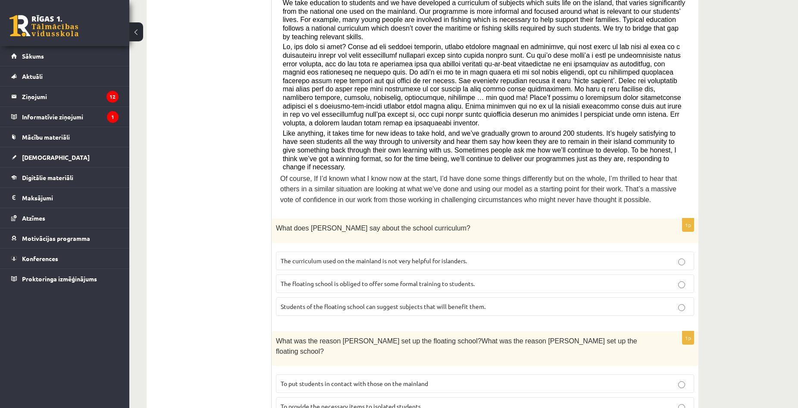
click at [201, 199] on ul "A Grammar B Reading C Reading D Listening Answer the question" at bounding box center [213, 402] width 116 height 989
click at [428, 257] on span "The curriculum used on the mainland is not very helpful for islanders." at bounding box center [374, 261] width 186 height 8
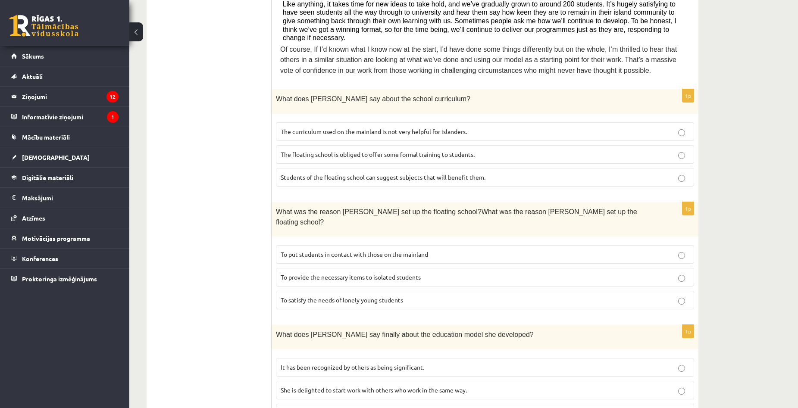
scroll to position [462, 0]
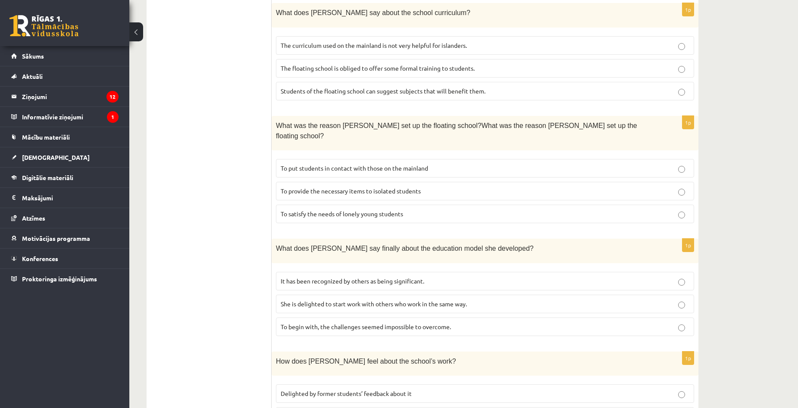
click at [448, 164] on fieldset "To put students in contact with those on the mainland To provide the necessary …" at bounding box center [485, 190] width 418 height 71
click at [395, 187] on span "To provide the necessary items to isolated students" at bounding box center [351, 191] width 140 height 8
click at [390, 277] on span "It has been recognized by others as being significant." at bounding box center [353, 281] width 144 height 8
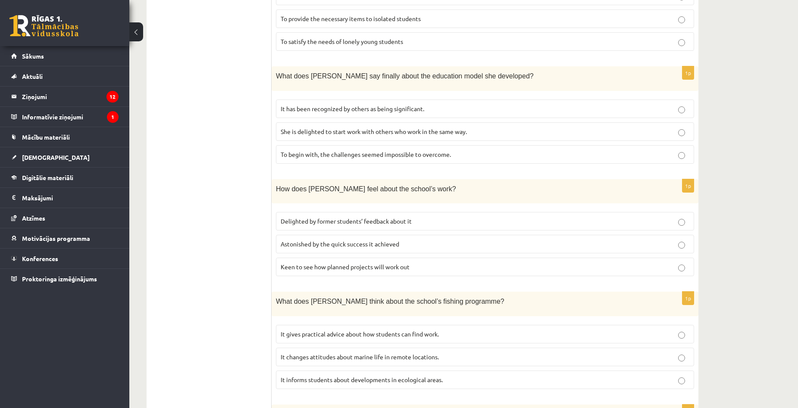
scroll to position [678, 0]
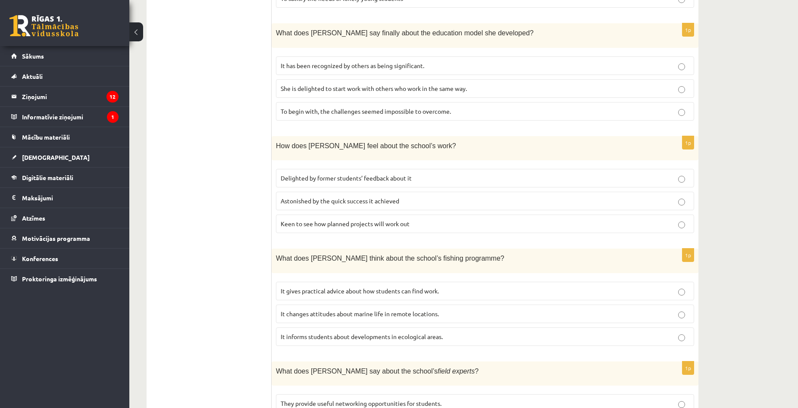
click at [420, 174] on p "Delighted by former students’ feedback about it" at bounding box center [485, 178] width 409 height 9
click at [404, 332] on p "It informs students about developments in ecological areas." at bounding box center [485, 336] width 409 height 9
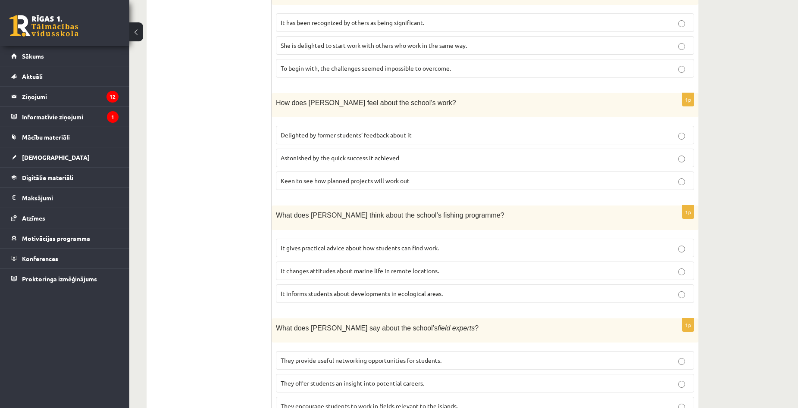
click at [393, 379] on span "They offer students an insight into potential careers." at bounding box center [353, 383] width 144 height 8
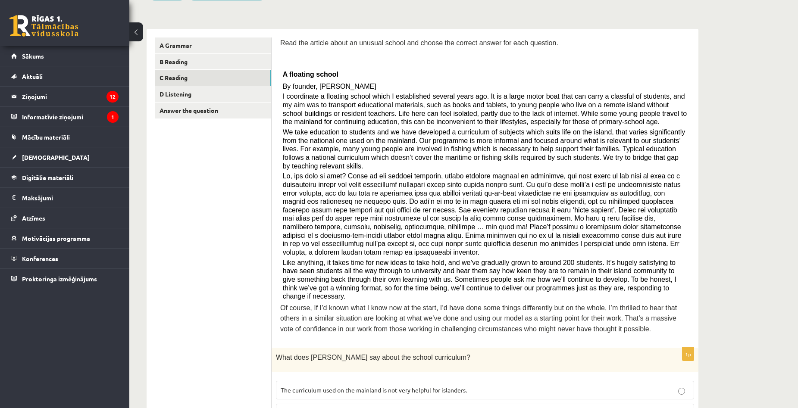
scroll to position [0, 0]
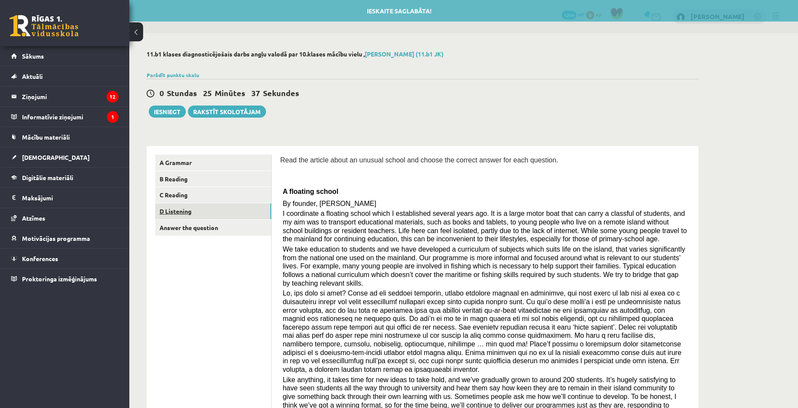
click at [250, 212] on link "D Listening" at bounding box center [213, 212] width 116 height 16
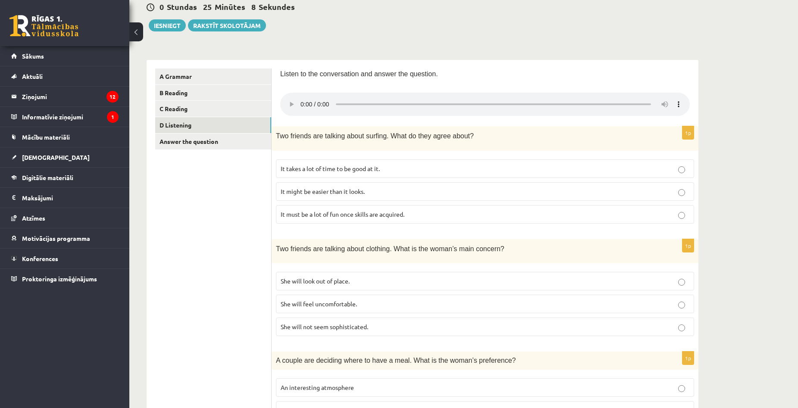
scroll to position [172, 0]
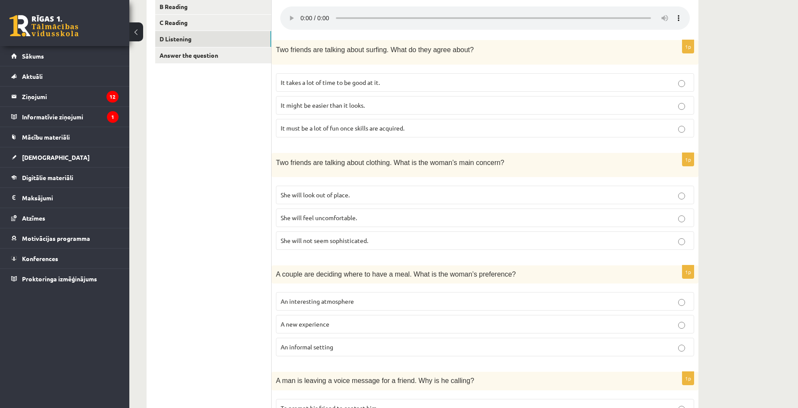
click at [301, 326] on span "A new experience" at bounding box center [305, 324] width 49 height 8
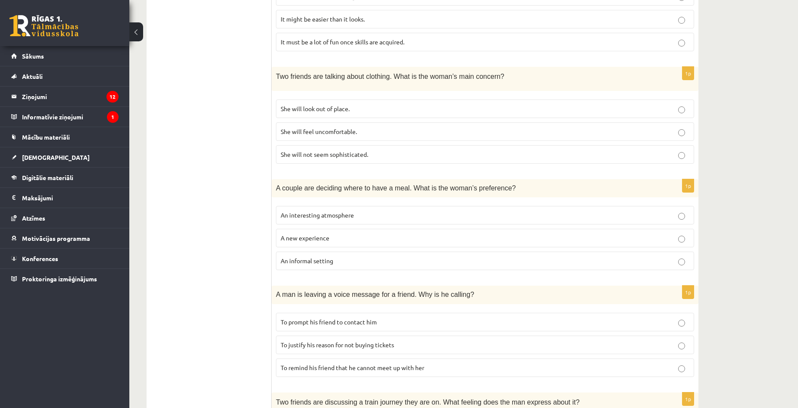
scroll to position [129, 0]
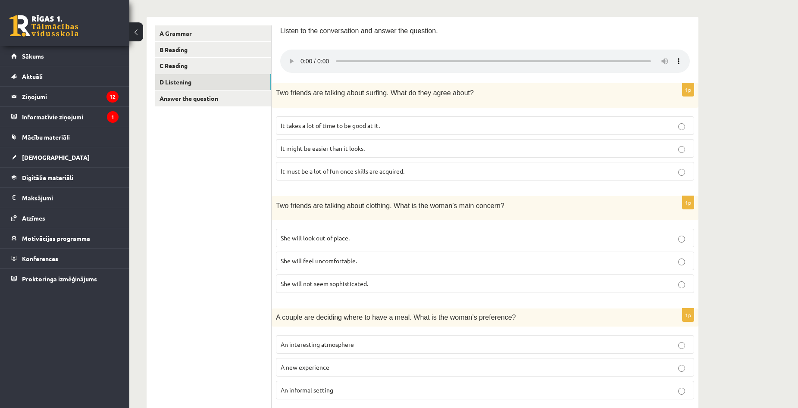
click at [307, 125] on span "It takes a lot of time to be good at it." at bounding box center [330, 126] width 99 height 8
click at [396, 169] on span "It must be a lot of fun once skills are acquired." at bounding box center [343, 171] width 124 height 8
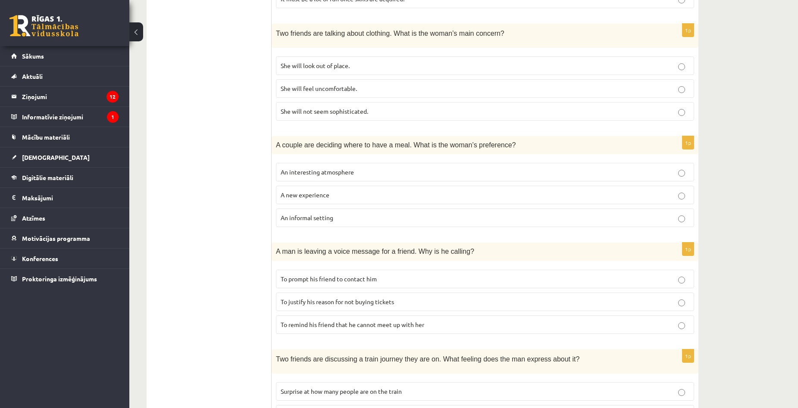
scroll to position [388, 0]
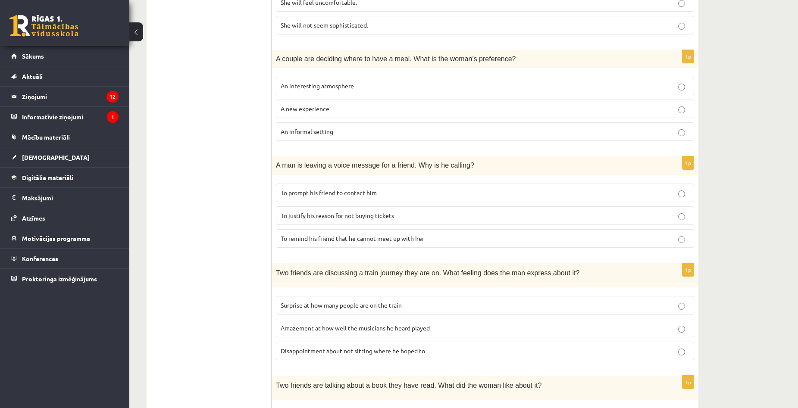
click at [393, 191] on p "To prompt his friend to contact him" at bounding box center [485, 192] width 409 height 9
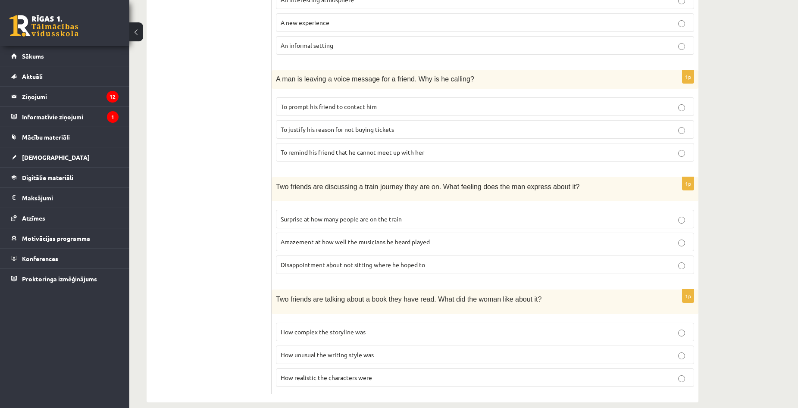
scroll to position [485, 0]
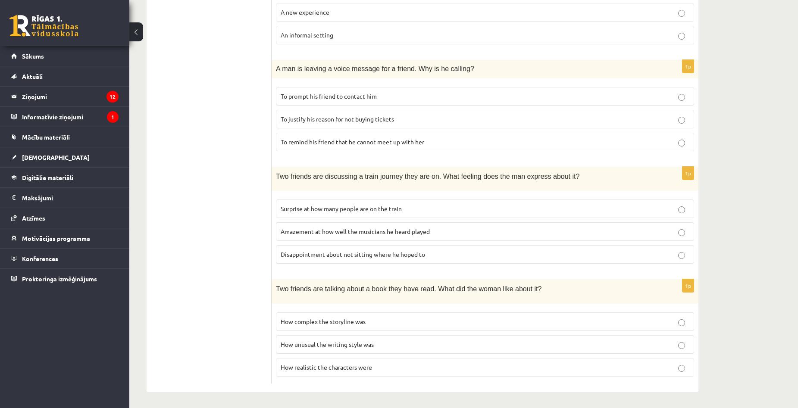
click at [296, 321] on span "How complex the storyline was" at bounding box center [323, 322] width 85 height 8
drag, startPoint x: 282, startPoint y: 322, endPoint x: 367, endPoint y: 318, distance: 85.4
click at [367, 318] on p "How complex the storyline was" at bounding box center [485, 321] width 409 height 9
click at [211, 201] on ul "A Grammar B Reading C Reading D Listening Answer the question" at bounding box center [213, 27] width 116 height 714
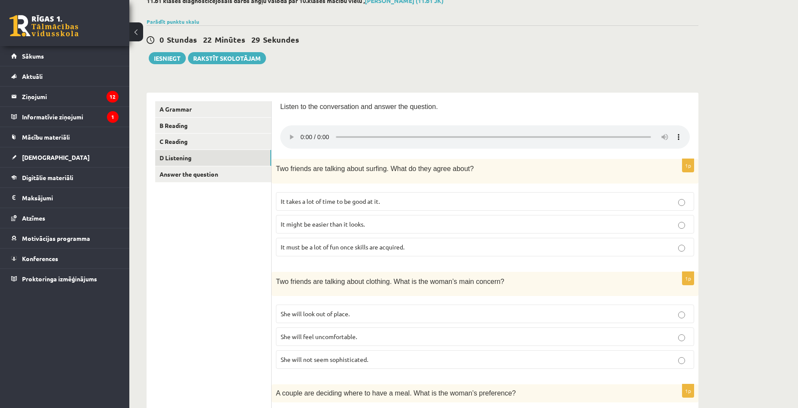
scroll to position [140, 0]
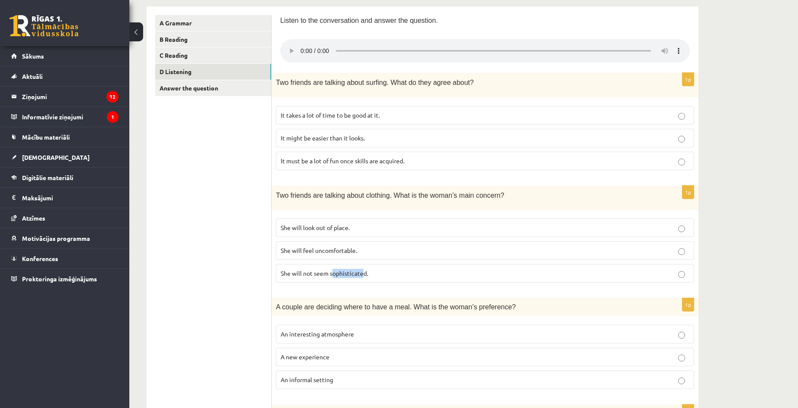
drag, startPoint x: 333, startPoint y: 276, endPoint x: 364, endPoint y: 281, distance: 31.0
click at [364, 281] on label "She will not seem sophisticated." at bounding box center [485, 273] width 418 height 19
click at [253, 279] on ul "A Grammar B Reading C Reading D Listening Answer the question" at bounding box center [213, 372] width 116 height 714
drag, startPoint x: 331, startPoint y: 273, endPoint x: 369, endPoint y: 275, distance: 38.0
click at [369, 275] on p "She will not seem sophisticated." at bounding box center [485, 273] width 409 height 9
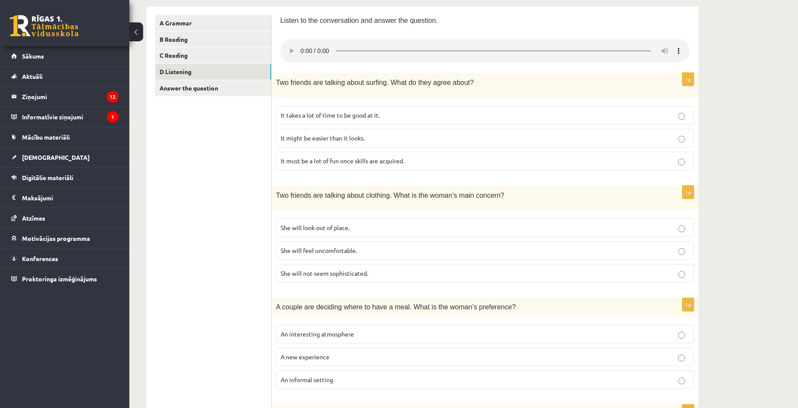
click at [181, 189] on ul "A Grammar B Reading C Reading D Listening Answer the question" at bounding box center [213, 372] width 116 height 714
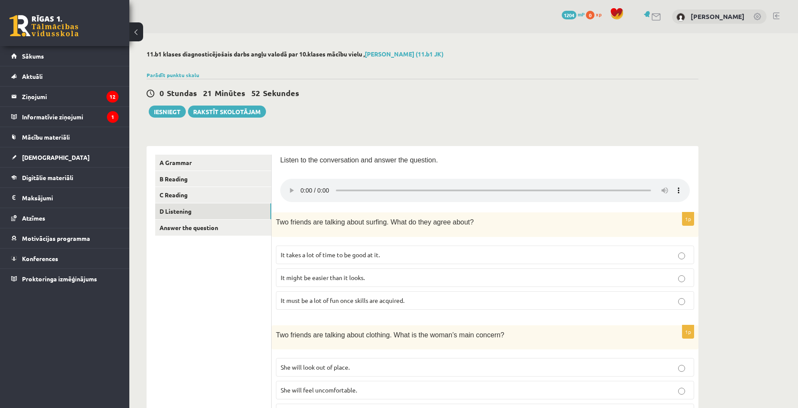
scroll to position [172, 0]
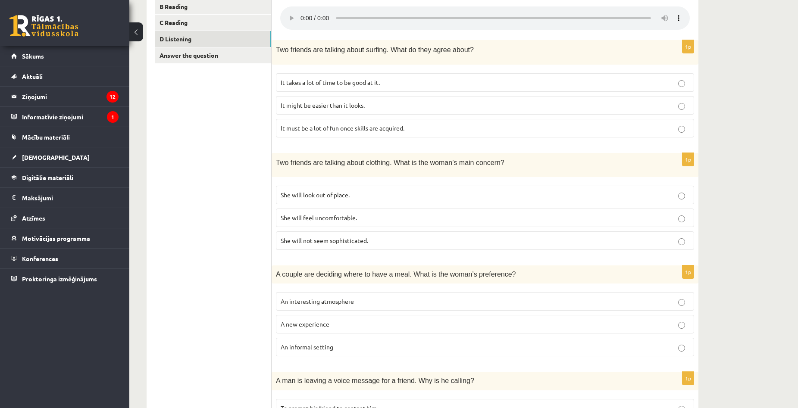
click at [346, 221] on p "She will feel uncomfortable." at bounding box center [485, 217] width 409 height 9
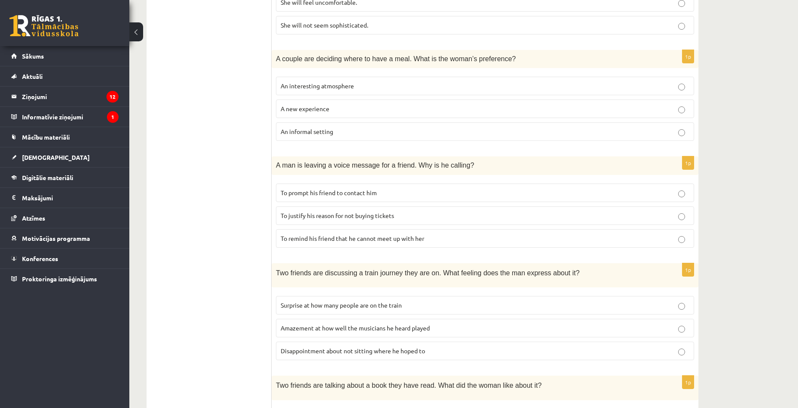
scroll to position [485, 0]
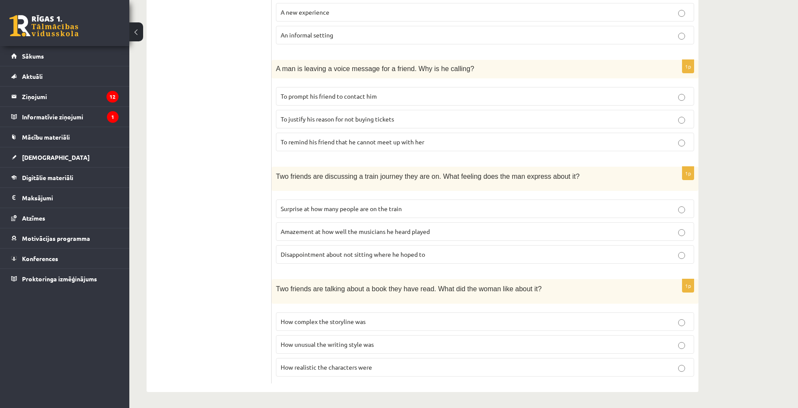
click at [310, 251] on span "Disappointment about not sitting where he hoped to" at bounding box center [353, 255] width 144 height 8
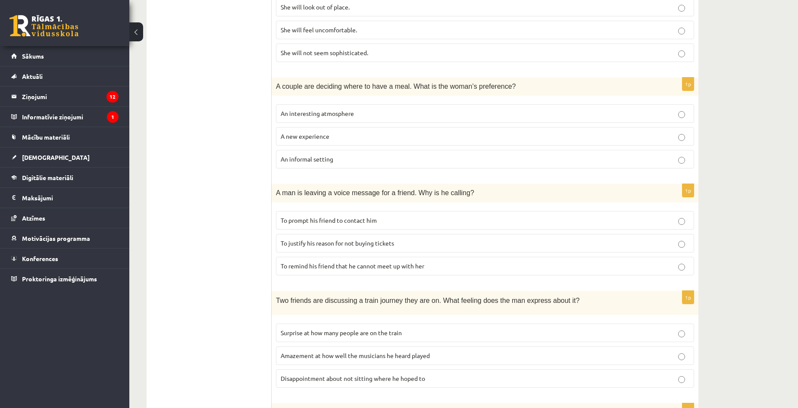
scroll to position [0, 0]
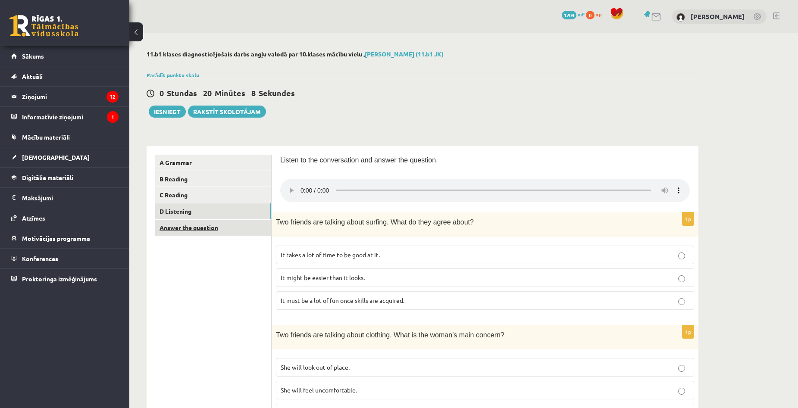
click at [241, 228] on link "Answer the question" at bounding box center [213, 228] width 116 height 16
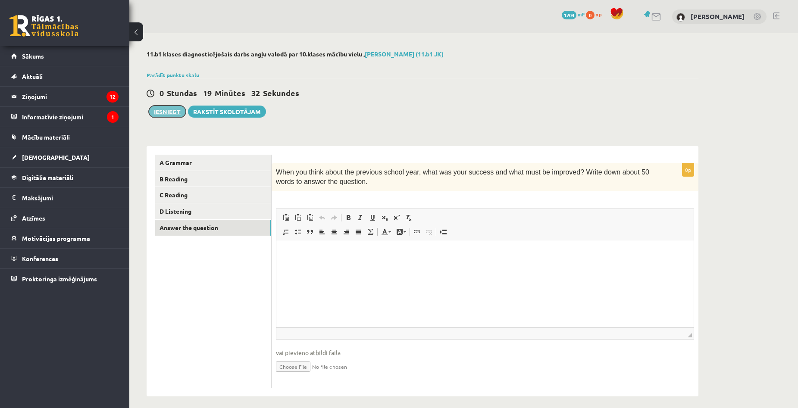
click at [169, 108] on button "Iesniegt" at bounding box center [167, 112] width 37 height 12
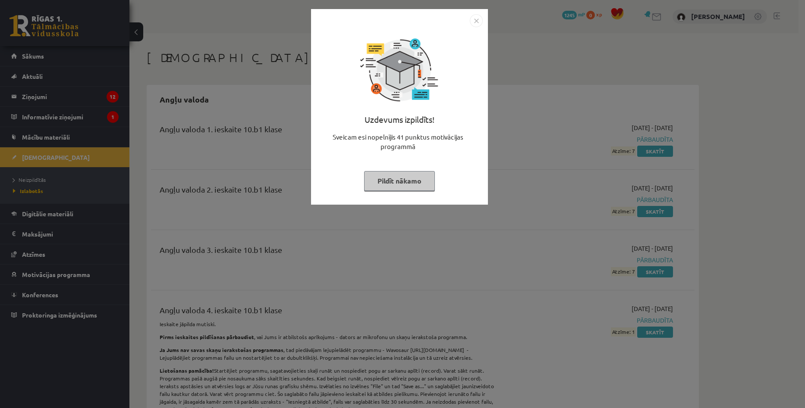
click at [408, 180] on button "Pildīt nākamo" at bounding box center [399, 181] width 71 height 20
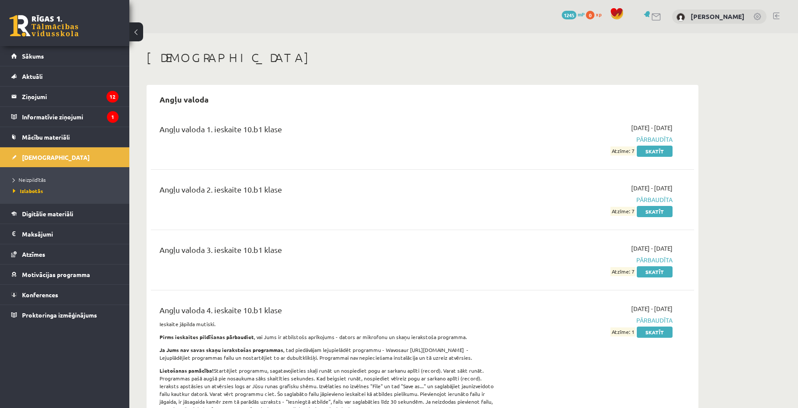
click at [577, 16] on span "1245" at bounding box center [569, 15] width 15 height 9
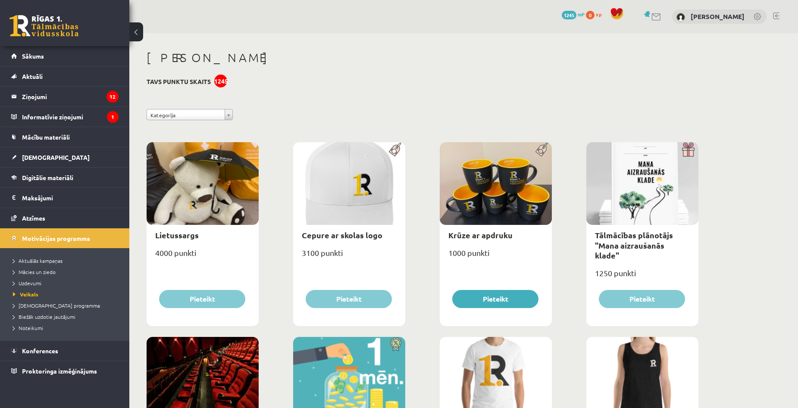
click at [595, 16] on span "0" at bounding box center [590, 15] width 9 height 9
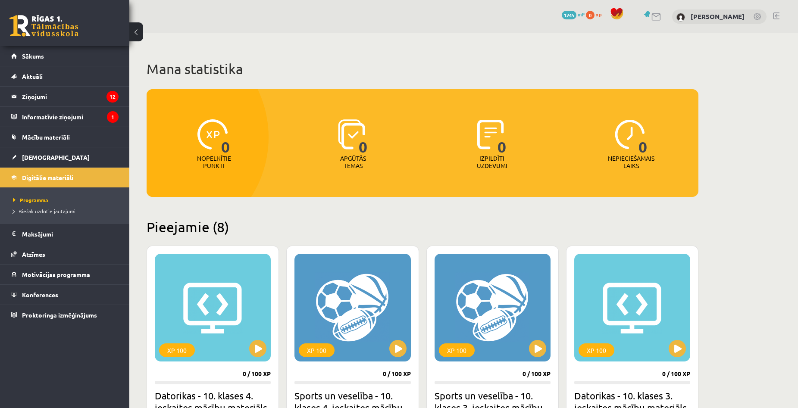
click at [577, 16] on span "1245" at bounding box center [569, 15] width 15 height 9
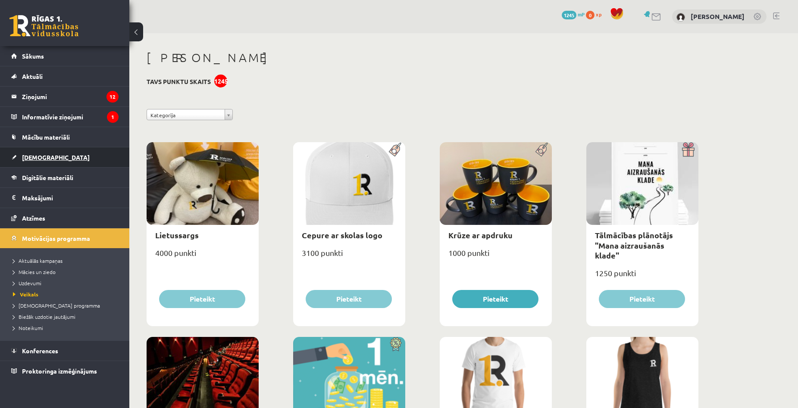
click at [38, 152] on link "[DEMOGRAPHIC_DATA]" at bounding box center [64, 157] width 107 height 20
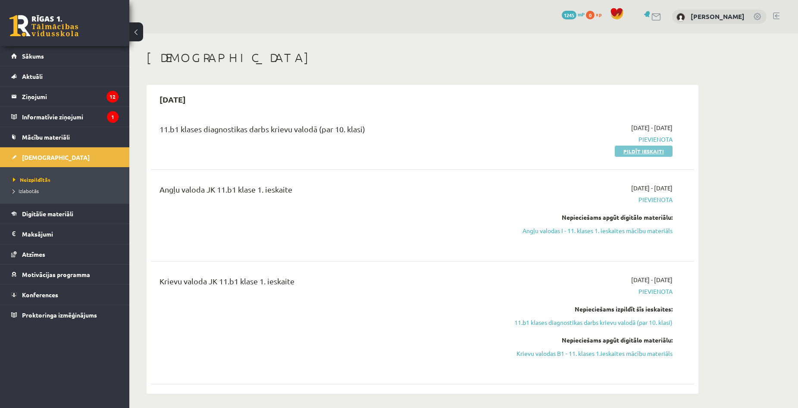
click at [627, 150] on link "Pildīt ieskaiti" at bounding box center [644, 151] width 58 height 11
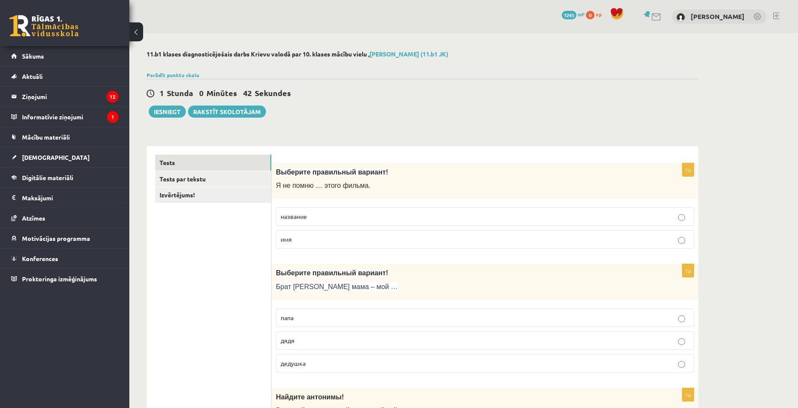
click at [377, 222] on label "название" at bounding box center [485, 216] width 418 height 19
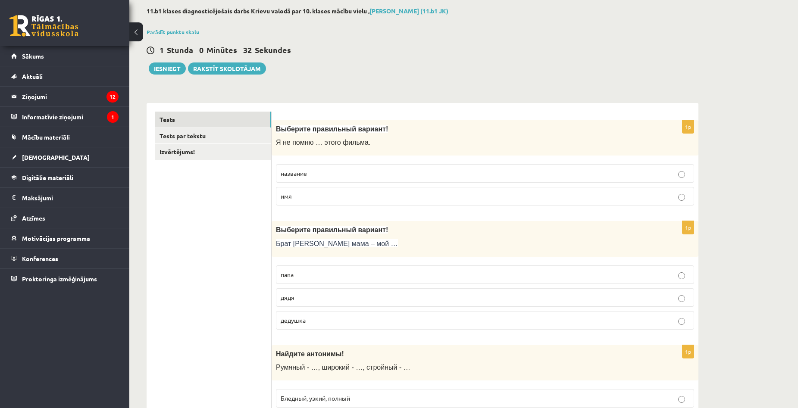
click at [333, 303] on label "дядя" at bounding box center [485, 297] width 418 height 19
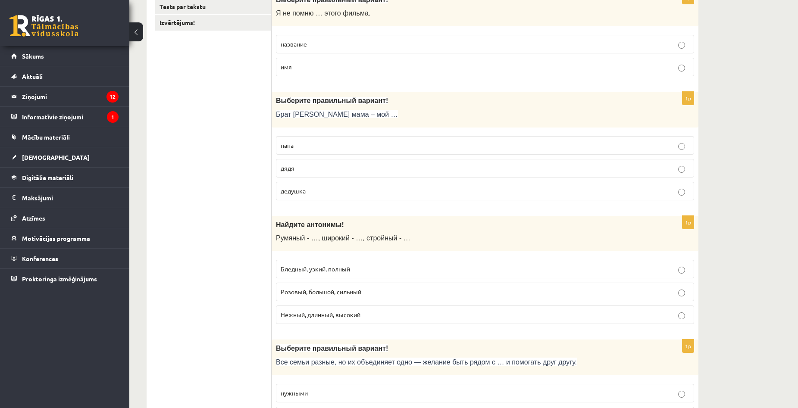
scroll to position [216, 0]
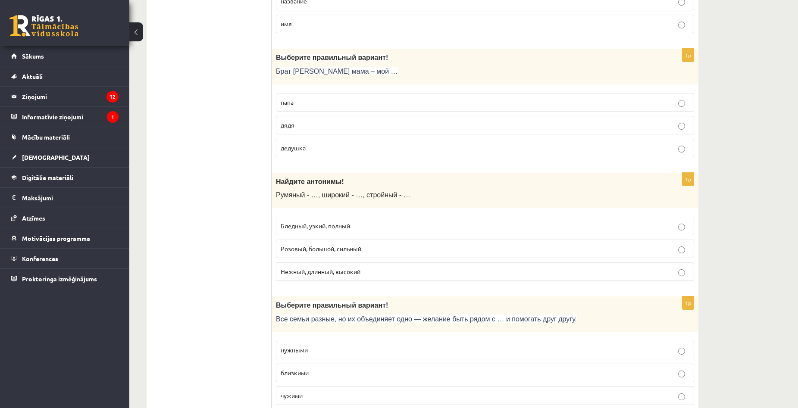
click at [293, 234] on label "Бледный, узкий, полный" at bounding box center [485, 226] width 418 height 19
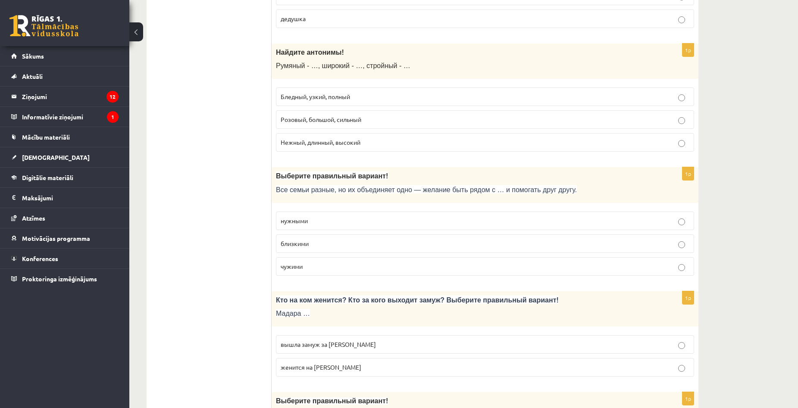
scroll to position [388, 0]
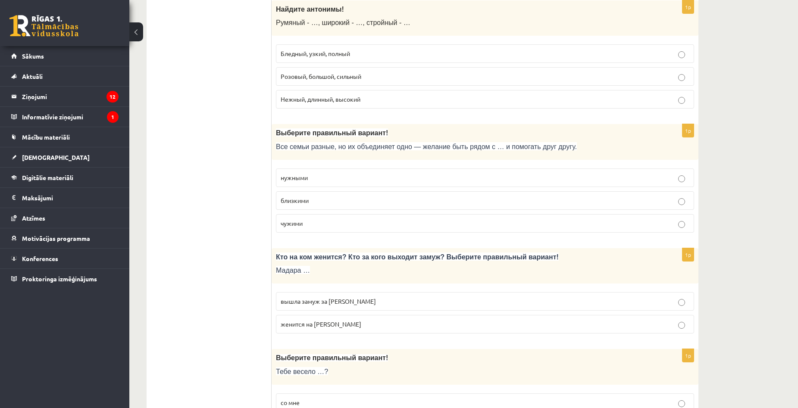
click at [301, 202] on span "близкими" at bounding box center [295, 201] width 28 height 8
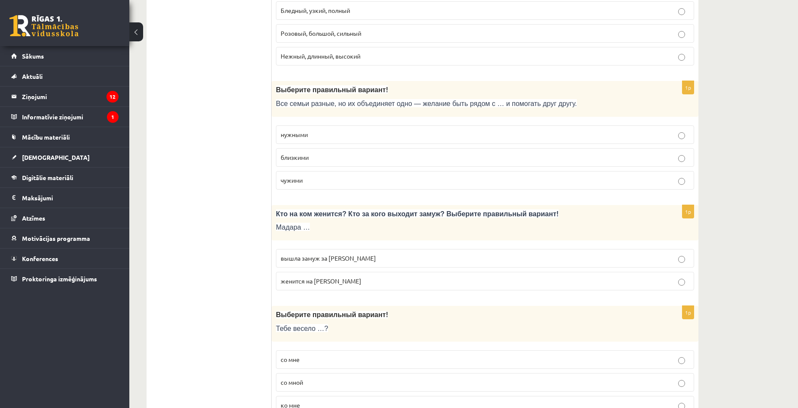
scroll to position [517, 0]
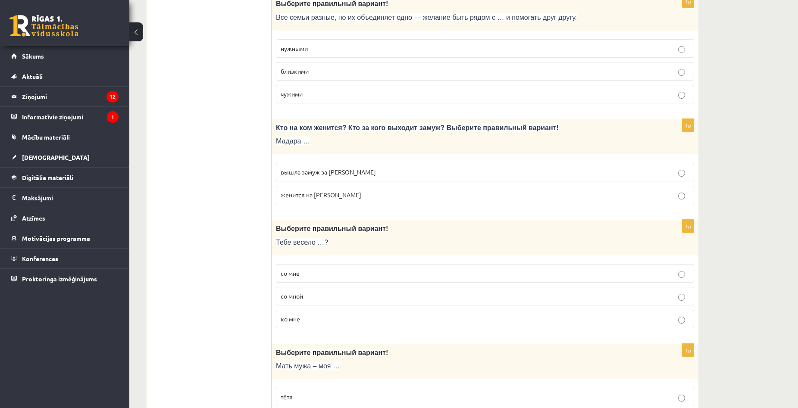
click at [322, 173] on span "вышла замуж за Марка" at bounding box center [328, 172] width 95 height 8
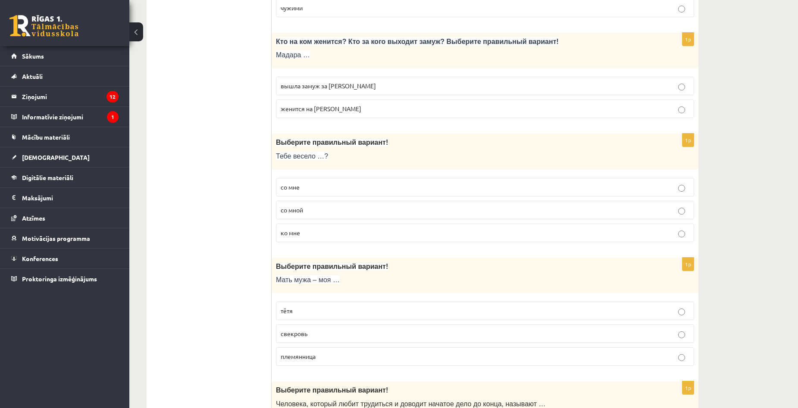
click at [311, 216] on label "со мной" at bounding box center [485, 210] width 418 height 19
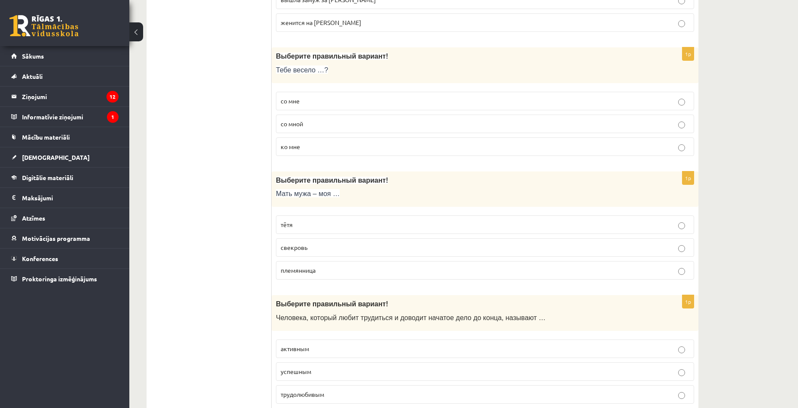
scroll to position [733, 0]
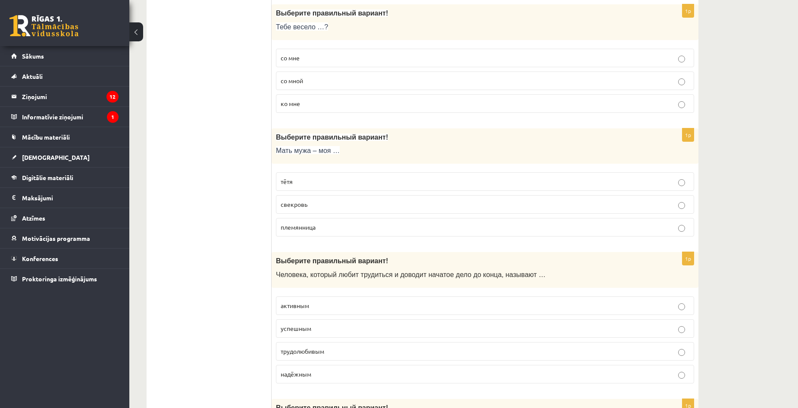
click at [329, 184] on p "тётя" at bounding box center [485, 181] width 409 height 9
click at [326, 202] on p "свекровь" at bounding box center [485, 204] width 409 height 9
click at [319, 202] on p "свекровь" at bounding box center [485, 204] width 409 height 9
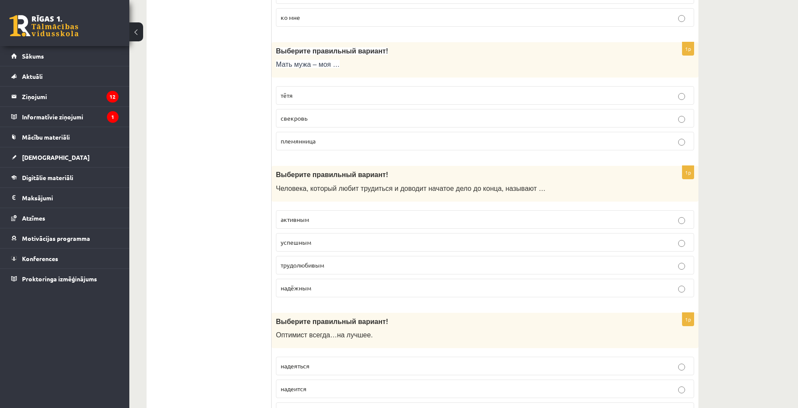
scroll to position [862, 0]
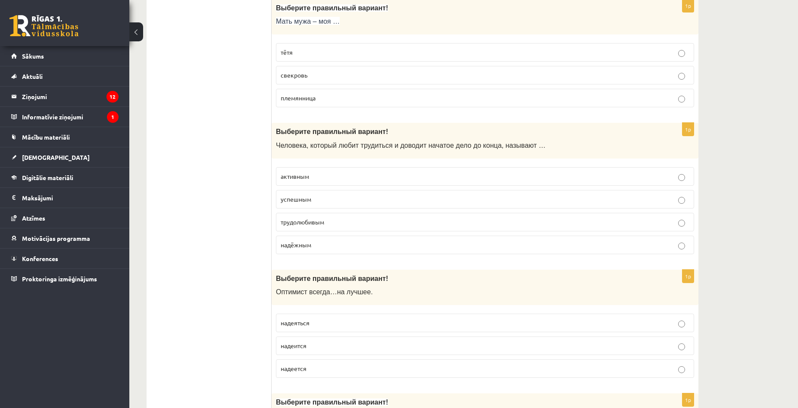
click at [292, 220] on span "трудолюбивым" at bounding box center [303, 222] width 44 height 8
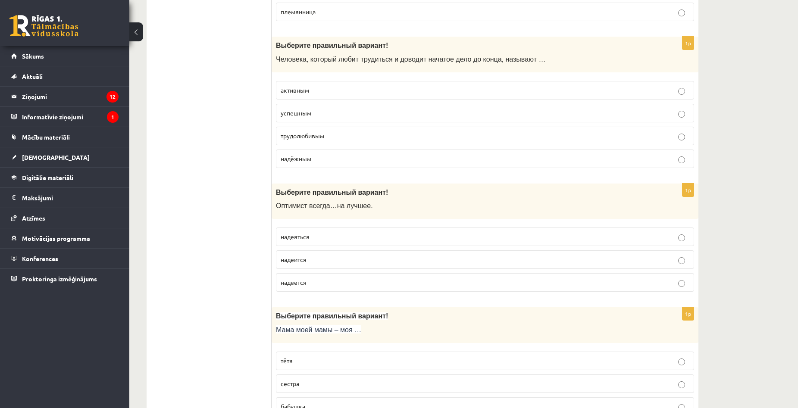
click at [284, 283] on span "надеется" at bounding box center [294, 283] width 26 height 8
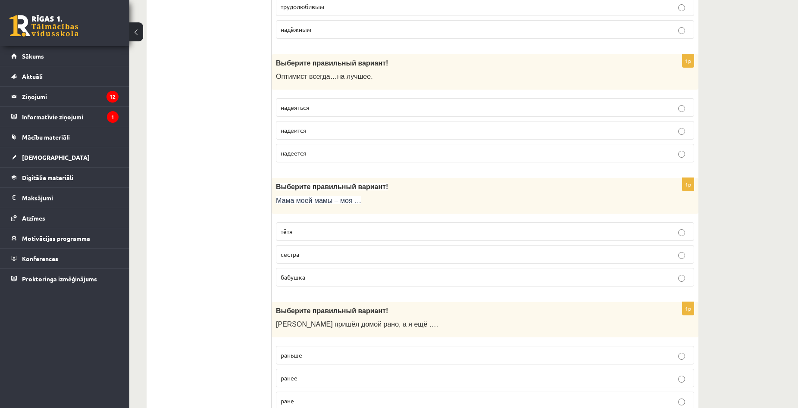
click at [307, 273] on p "бабушка" at bounding box center [485, 277] width 409 height 9
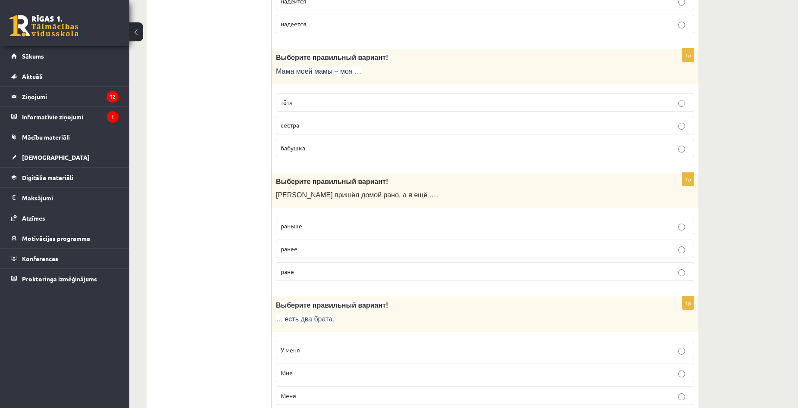
scroll to position [1251, 0]
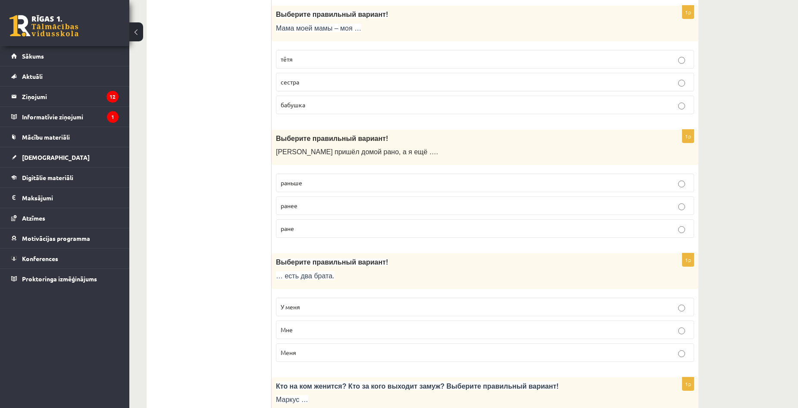
click at [316, 187] on p "раньше" at bounding box center [485, 183] width 409 height 9
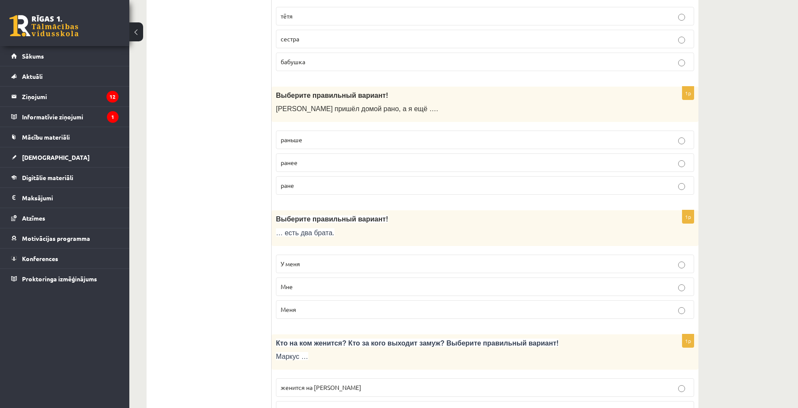
scroll to position [1423, 0]
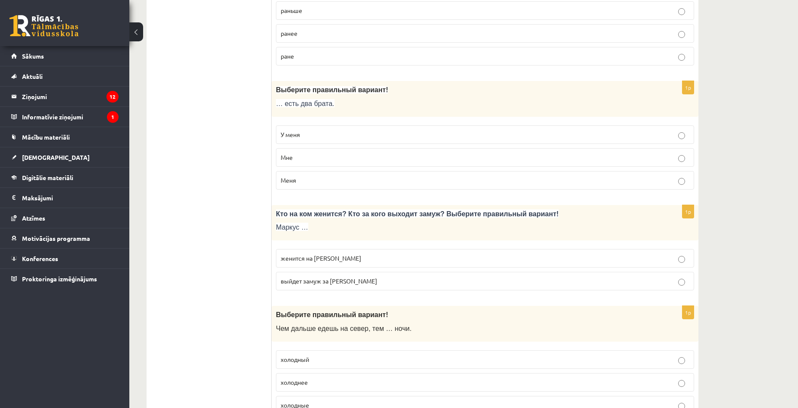
click at [302, 136] on p "У меня" at bounding box center [485, 134] width 409 height 9
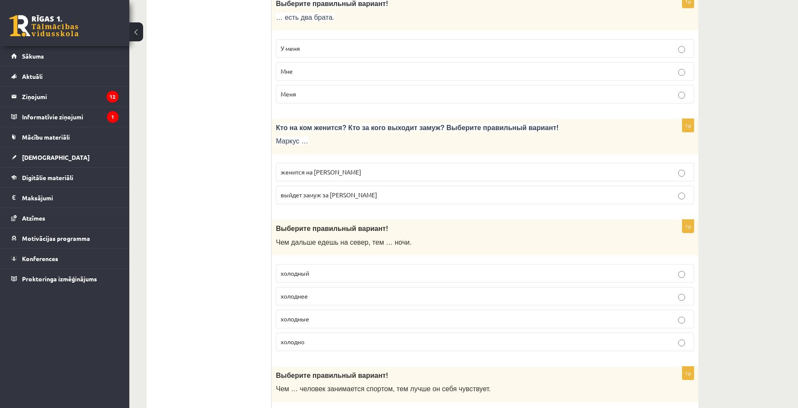
click at [287, 184] on fieldset "женится на Агнии выйдет замуж за Агнию" at bounding box center [485, 183] width 418 height 48
click at [286, 176] on p "женится на Агнии" at bounding box center [485, 172] width 409 height 9
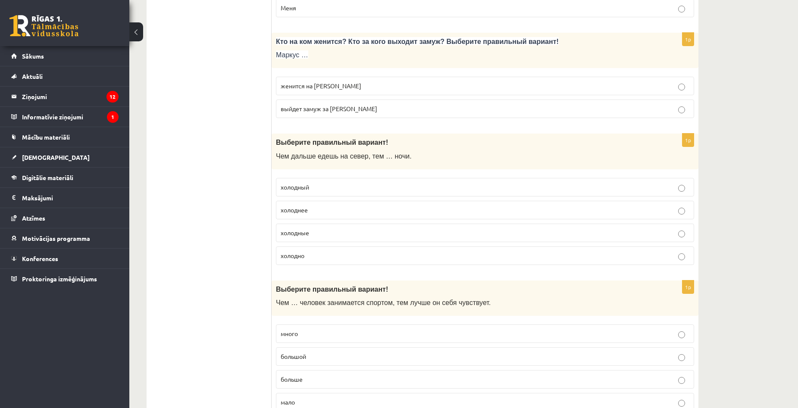
scroll to position [1639, 0]
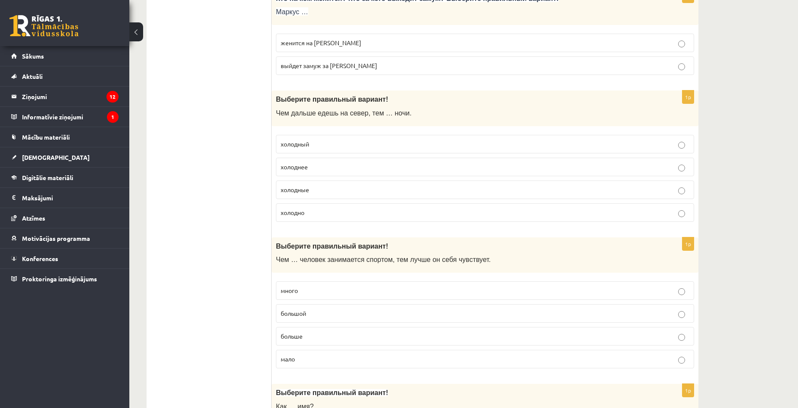
click at [295, 163] on span "холоднее" at bounding box center [294, 167] width 27 height 8
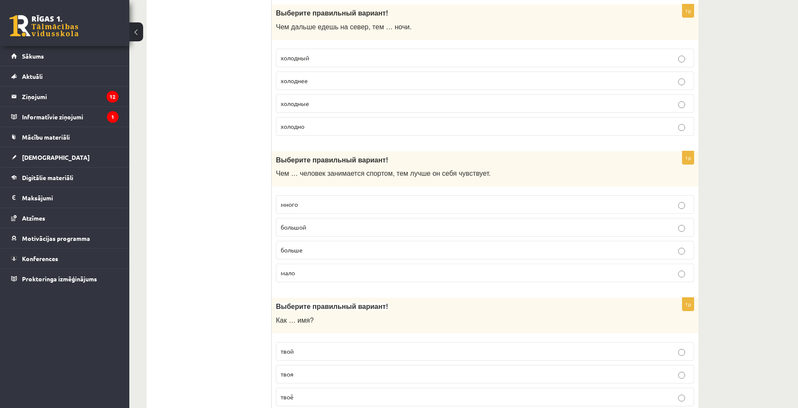
click at [320, 255] on p "больше" at bounding box center [485, 250] width 409 height 9
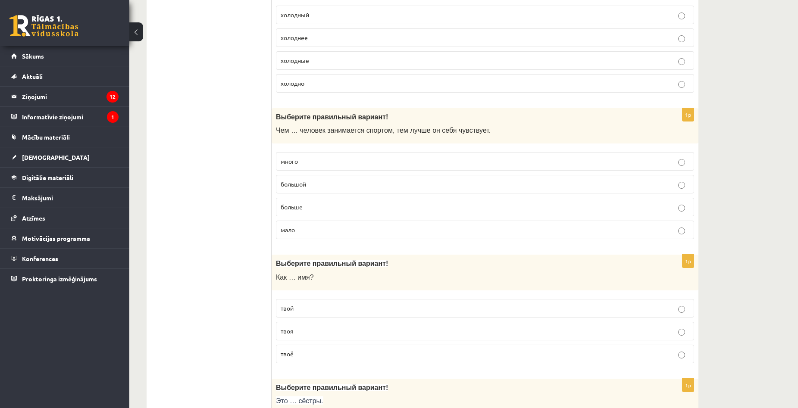
scroll to position [1854, 0]
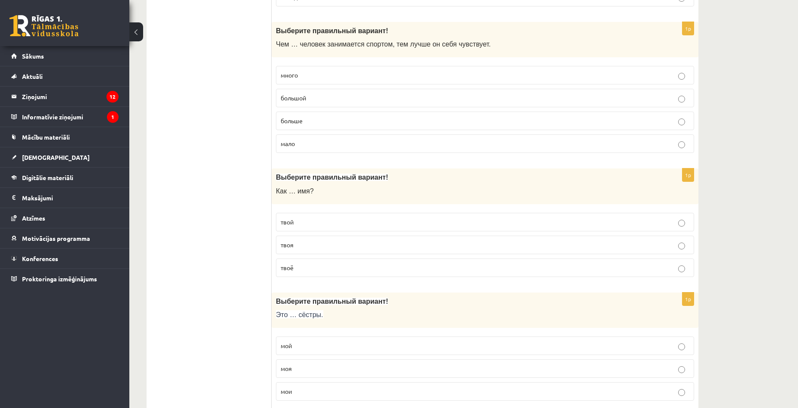
click at [304, 269] on p "твоё" at bounding box center [485, 267] width 409 height 9
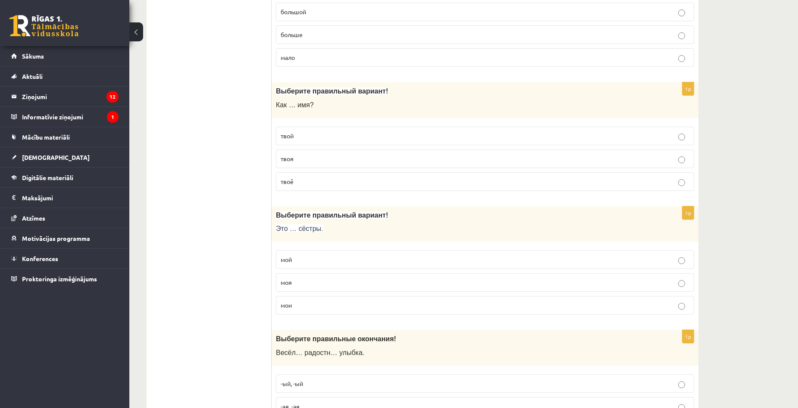
scroll to position [1984, 0]
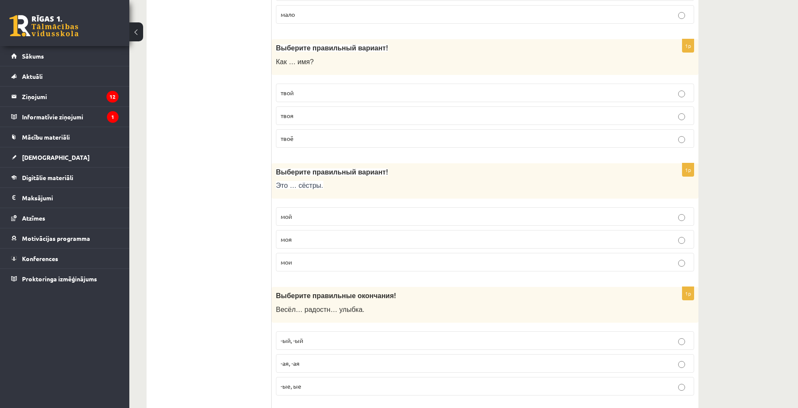
click at [300, 260] on p "мои" at bounding box center [485, 262] width 409 height 9
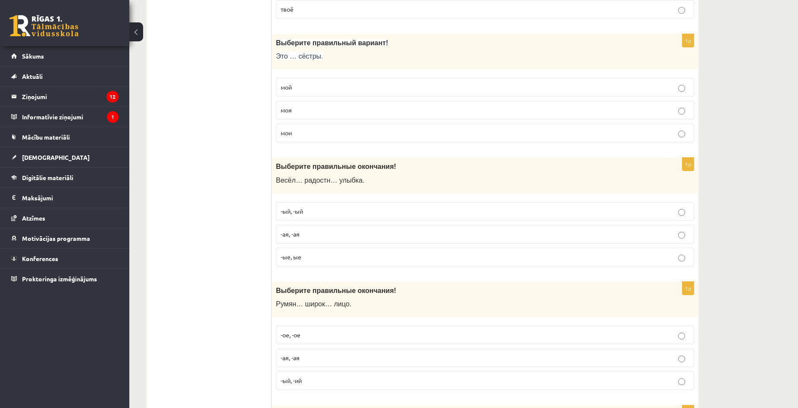
scroll to position [2156, 0]
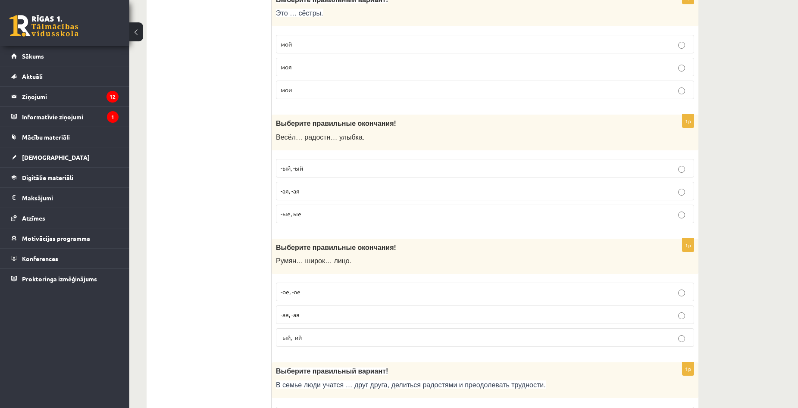
click at [313, 198] on label "-ая, -ая" at bounding box center [485, 191] width 418 height 19
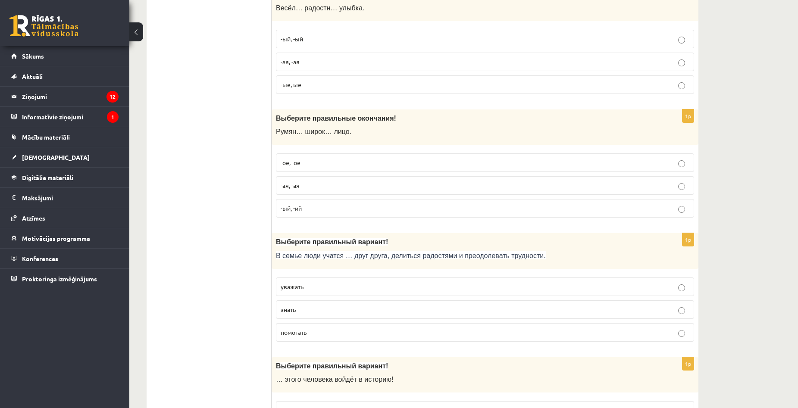
click at [306, 162] on p "-ое, -ое" at bounding box center [485, 162] width 409 height 9
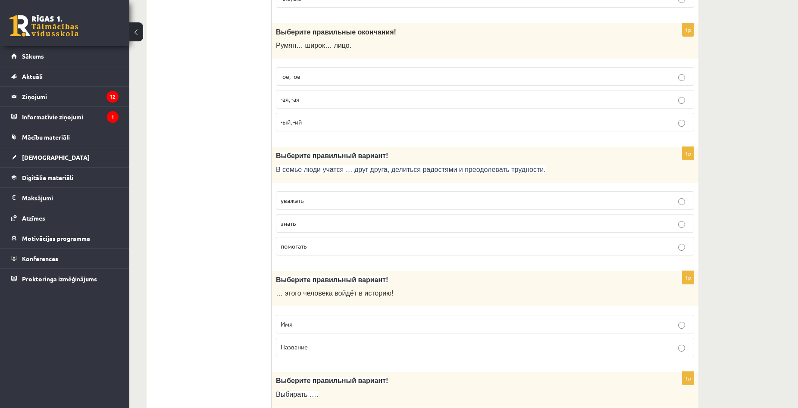
click at [309, 195] on label "уважать" at bounding box center [485, 200] width 418 height 19
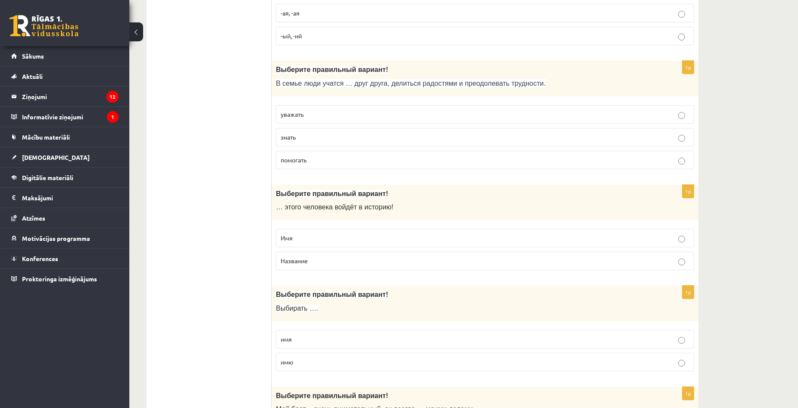
scroll to position [2501, 0]
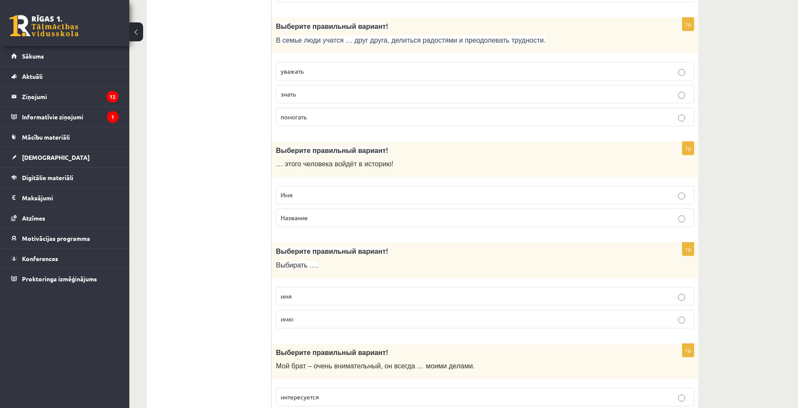
click at [295, 196] on p "Имя" at bounding box center [485, 195] width 409 height 9
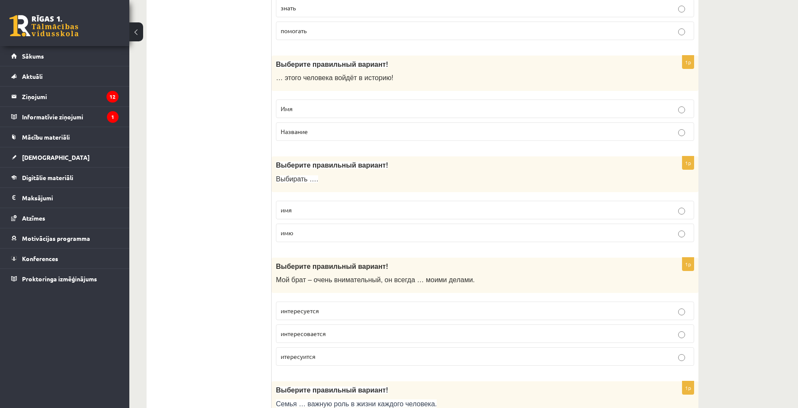
click at [302, 214] on p "имя" at bounding box center [485, 210] width 409 height 9
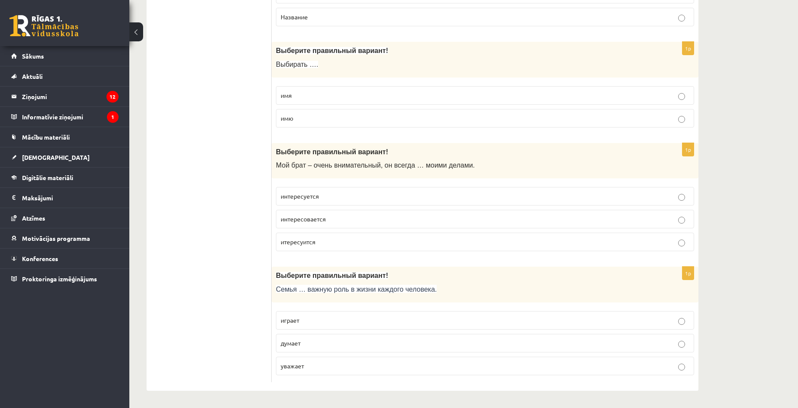
click at [310, 200] on p "интересуется" at bounding box center [485, 196] width 409 height 9
click at [316, 319] on p "играет" at bounding box center [485, 320] width 409 height 9
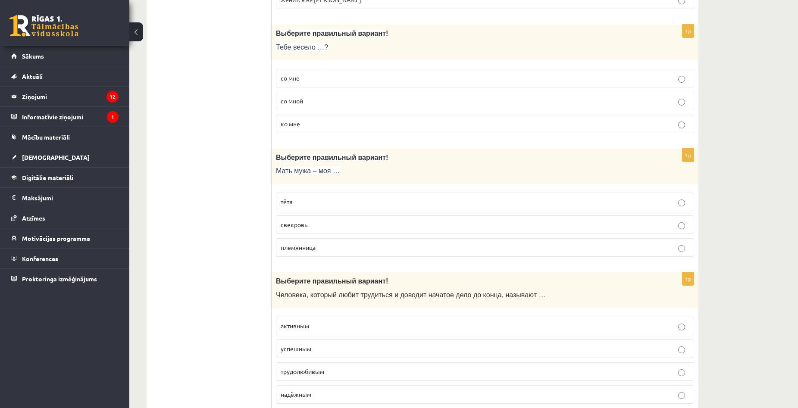
scroll to position [0, 0]
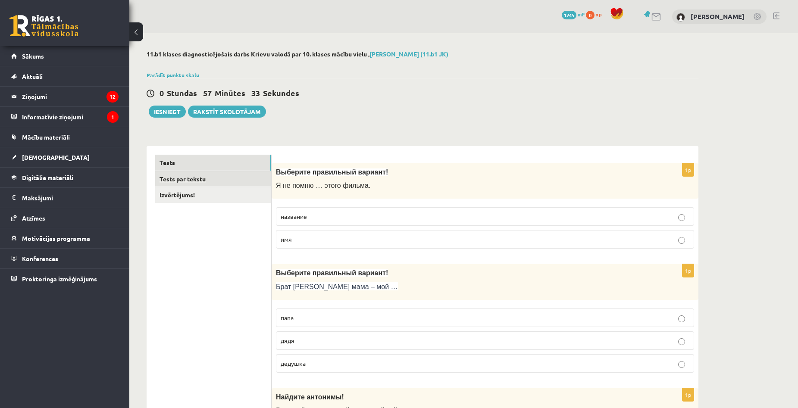
click at [205, 184] on link "Tests par tekstu" at bounding box center [213, 179] width 116 height 16
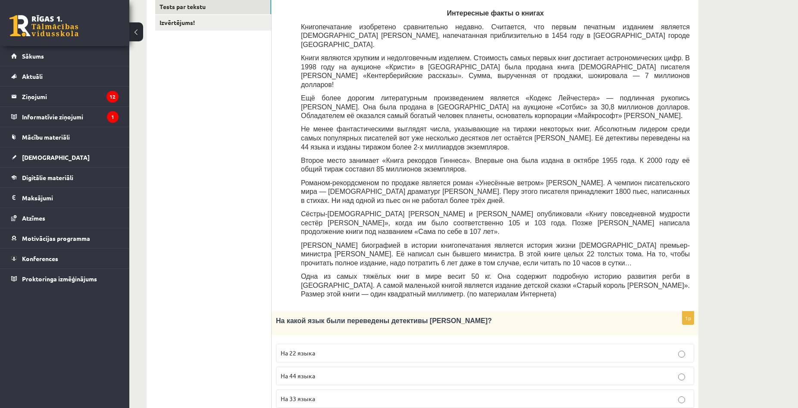
scroll to position [216, 0]
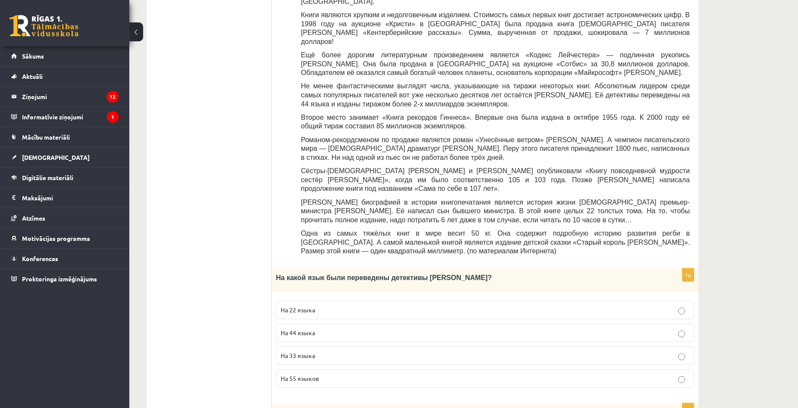
click at [294, 329] on span "На 44 языка" at bounding box center [298, 333] width 34 height 8
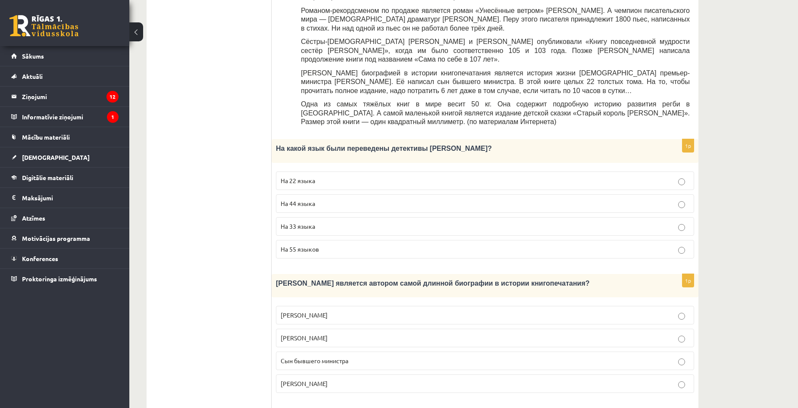
scroll to position [302, 0]
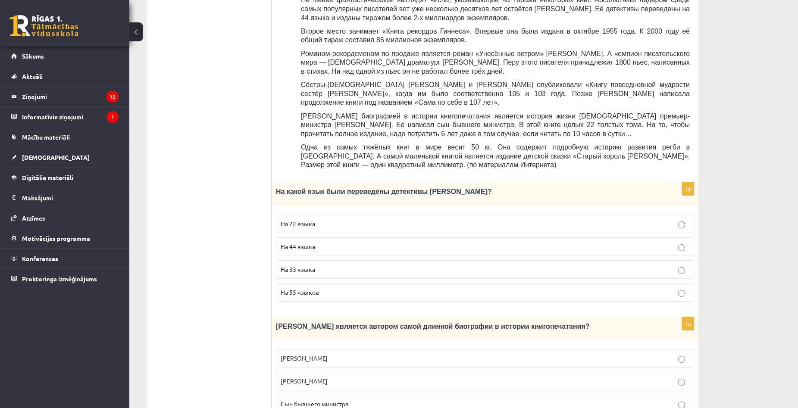
click at [320, 400] on span "Сын бывшего министра" at bounding box center [315, 404] width 68 height 8
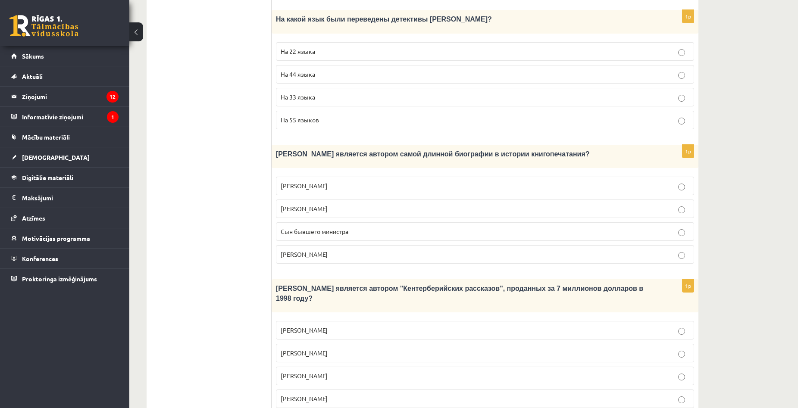
scroll to position [604, 0]
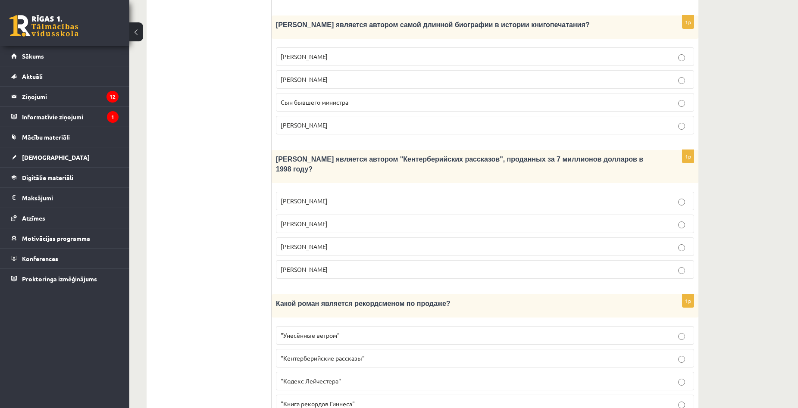
drag, startPoint x: 330, startPoint y: 322, endPoint x: 322, endPoint y: 323, distance: 7.8
click at [329, 354] on span ""Кентерберийские рассказы"" at bounding box center [323, 358] width 84 height 8
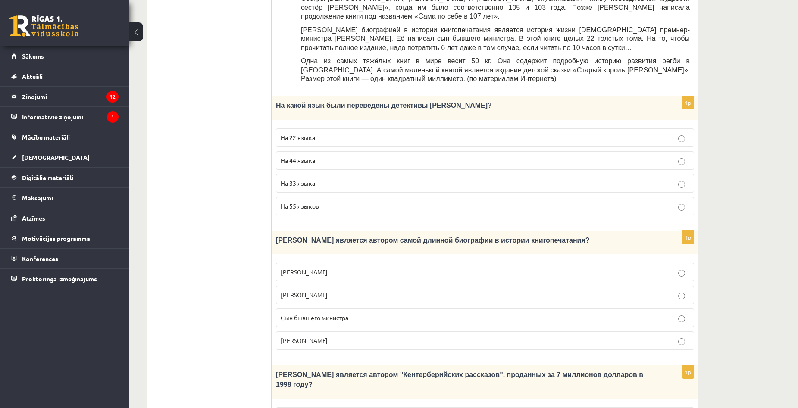
scroll to position [517, 0]
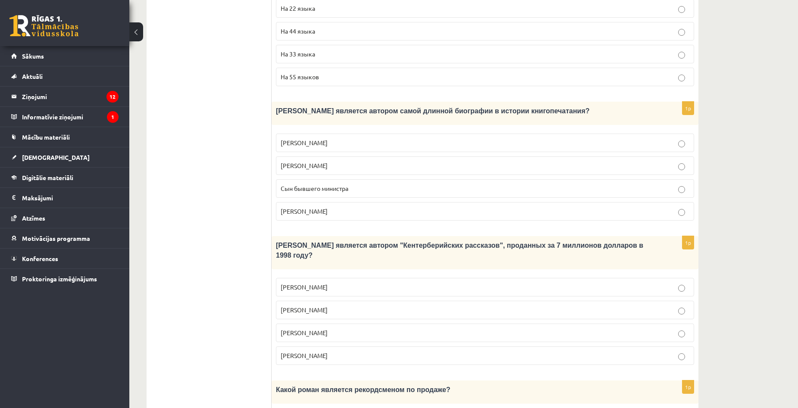
click at [338, 329] on p "Джефри Чосер" at bounding box center [485, 333] width 409 height 9
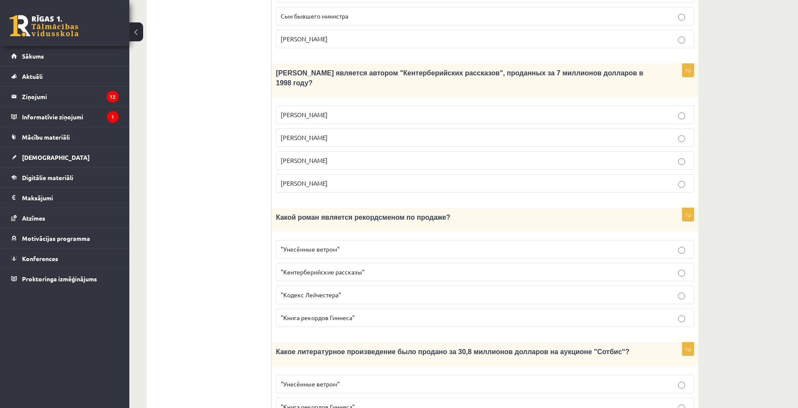
scroll to position [741, 0]
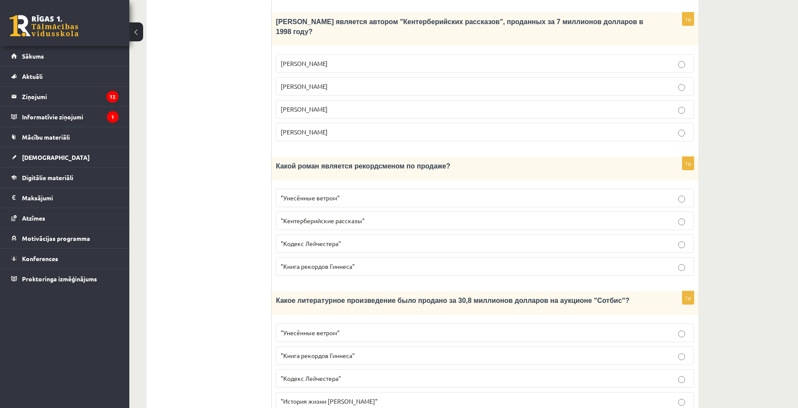
click at [393, 235] on label ""Кодекс Лейчестера"" at bounding box center [485, 244] width 418 height 19
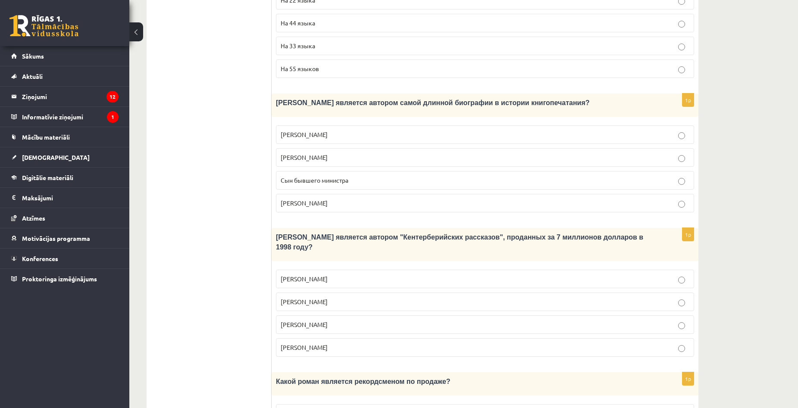
scroll to position [655, 0]
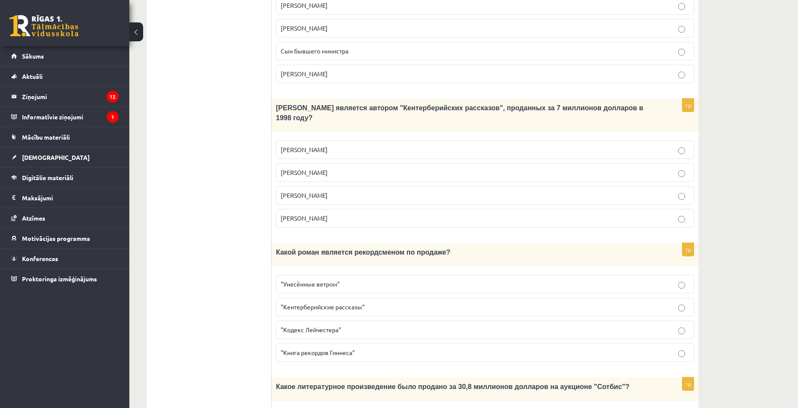
click at [326, 280] on span ""Унесённые ветром"" at bounding box center [310, 284] width 59 height 8
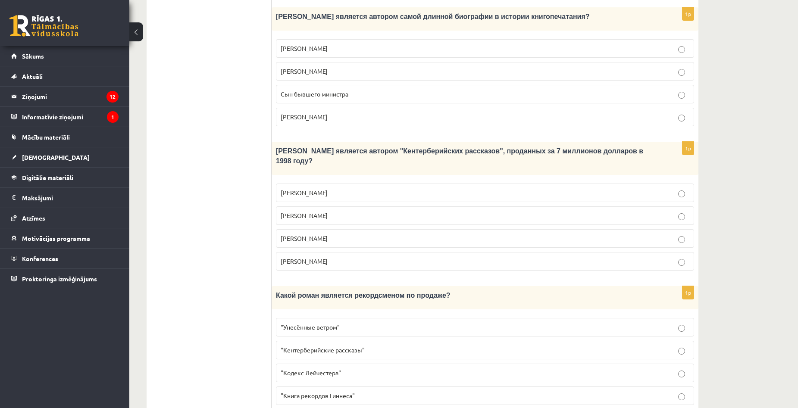
scroll to position [741, 0]
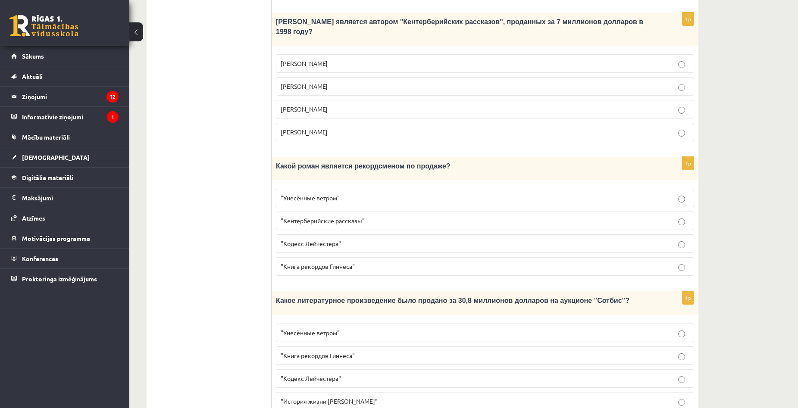
click at [313, 370] on label ""Кодекс Лейчестера"" at bounding box center [485, 379] width 418 height 19
drag, startPoint x: 213, startPoint y: 292, endPoint x: 207, endPoint y: 119, distance: 173.0
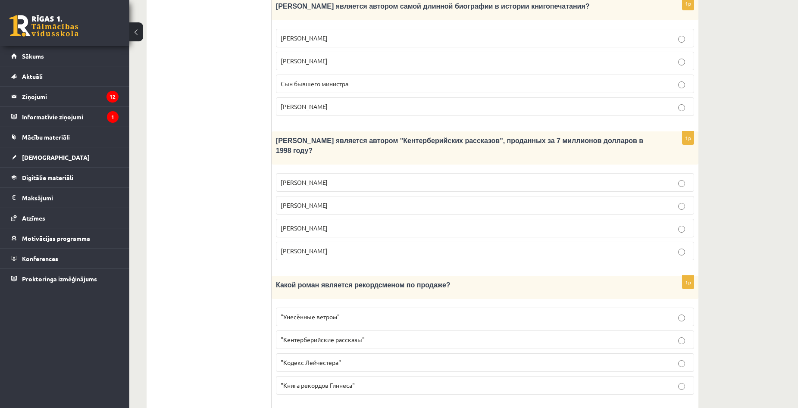
scroll to position [0, 0]
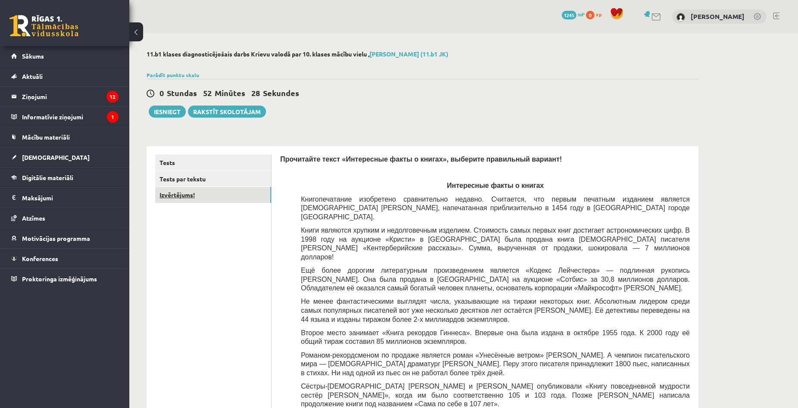
click at [189, 200] on link "Izvērtējums!" at bounding box center [213, 195] width 116 height 16
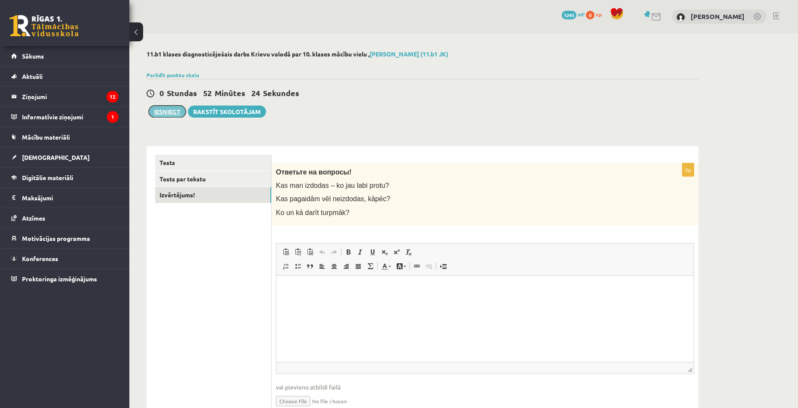
click at [167, 110] on button "Iesniegt" at bounding box center [167, 112] width 37 height 12
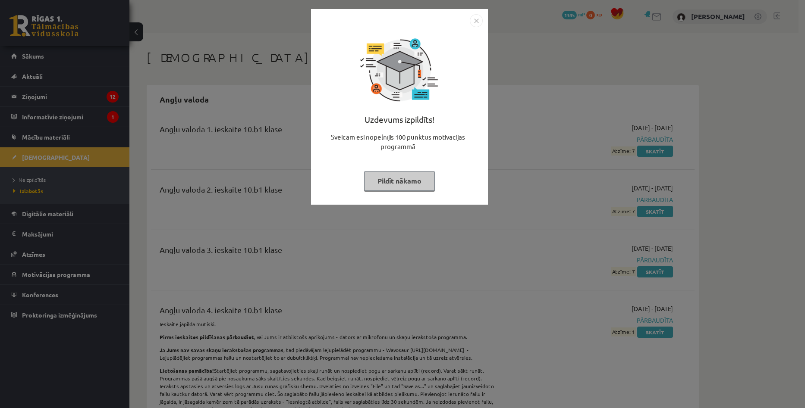
click at [404, 186] on button "Pildīt nākamo" at bounding box center [399, 181] width 71 height 20
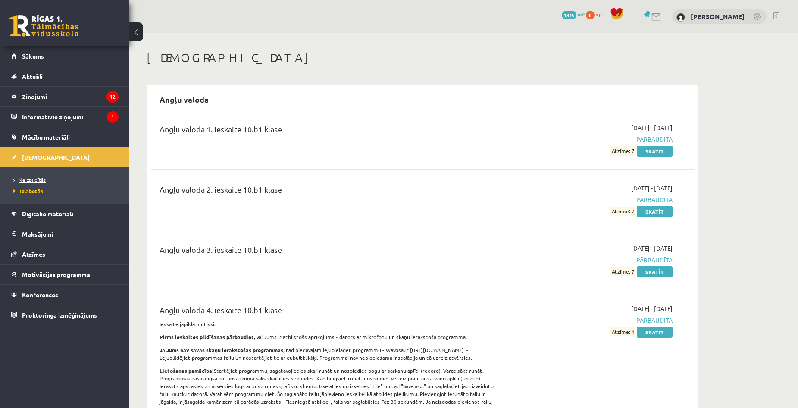
click at [33, 179] on span "Neizpildītās" at bounding box center [29, 179] width 33 height 7
